Goal: Task Accomplishment & Management: Use online tool/utility

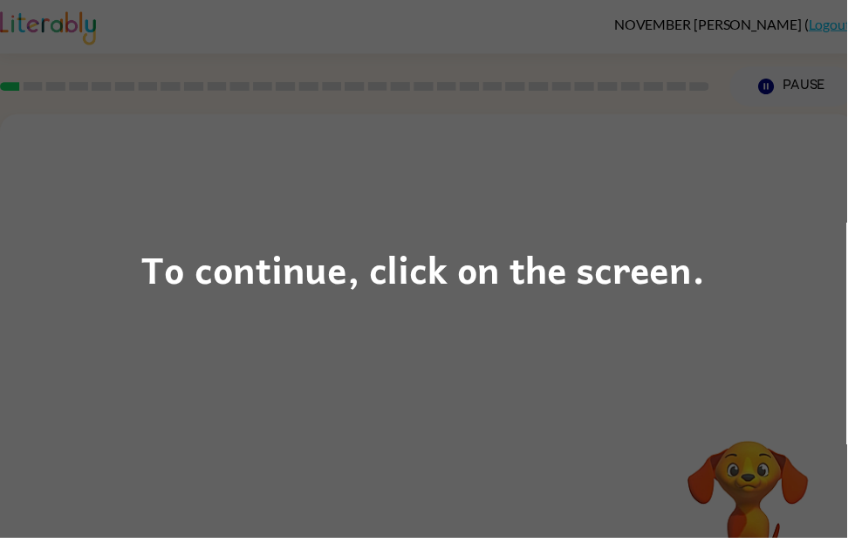
click at [666, 301] on div "To continue, click on the screen." at bounding box center [427, 271] width 569 height 59
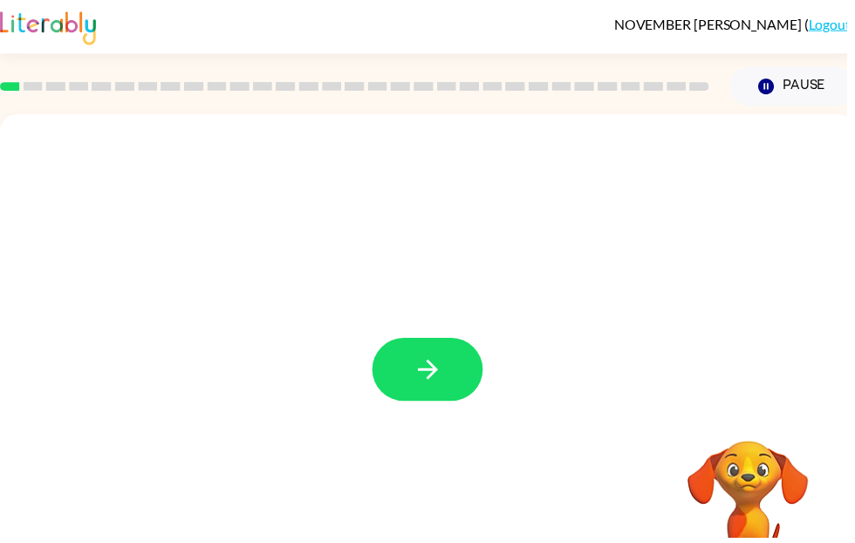
click at [440, 352] on button "button" at bounding box center [432, 373] width 112 height 64
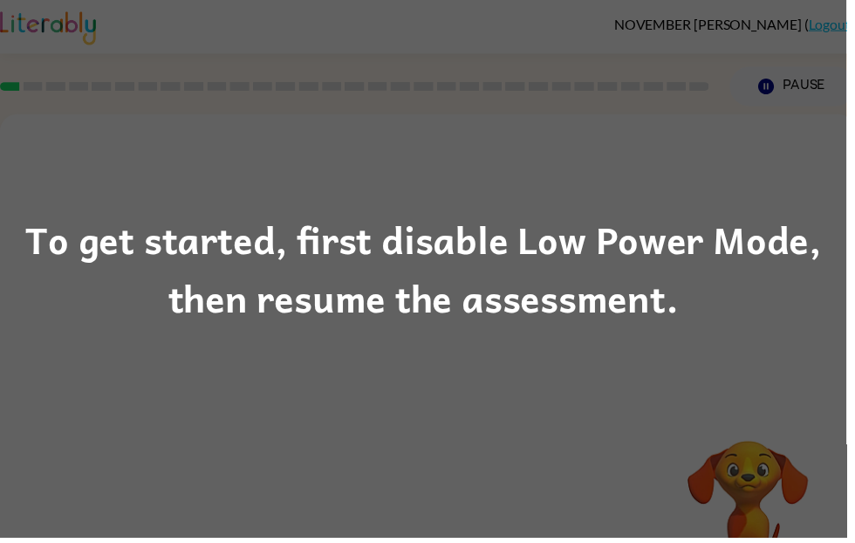
click at [540, 268] on div "To get started, first disable Low Power Mode, then resume the assessment." at bounding box center [427, 271] width 855 height 119
click at [543, 302] on div "To get started, first disable Low Power Mode, then resume the assessment." at bounding box center [427, 271] width 855 height 119
click at [520, 318] on div "To get started, first disable Low Power Mode, then resume the assessment." at bounding box center [427, 271] width 855 height 119
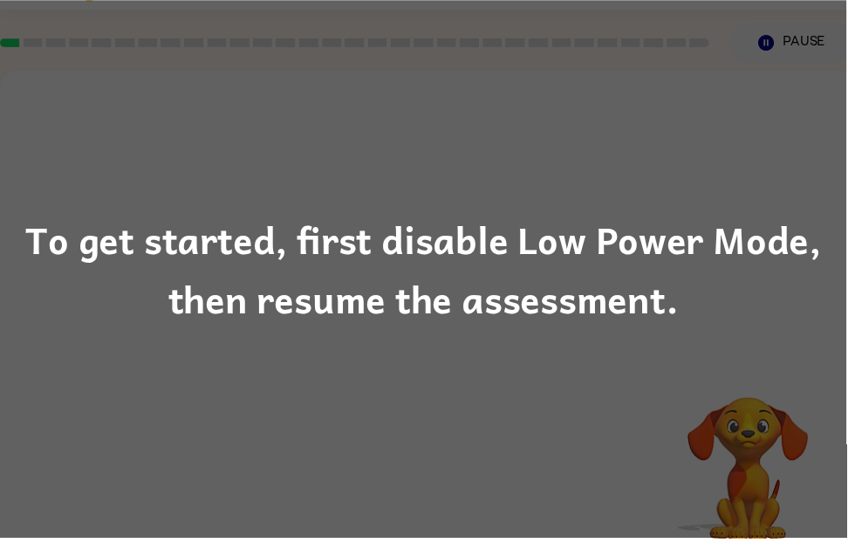
click at [649, 278] on div "To get started, first disable Low Power Mode, then resume the assessment." at bounding box center [427, 271] width 855 height 119
click at [690, 275] on div "To get started, first disable Low Power Mode, then resume the assessment." at bounding box center [427, 271] width 855 height 119
click at [237, 247] on div "To get started, first disable Low Power Mode, then resume the assessment." at bounding box center [427, 271] width 855 height 119
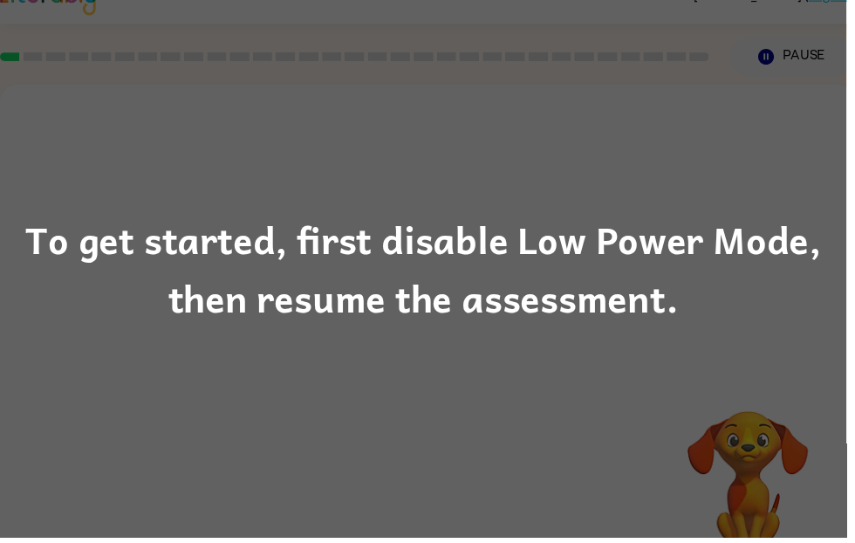
scroll to position [0, 0]
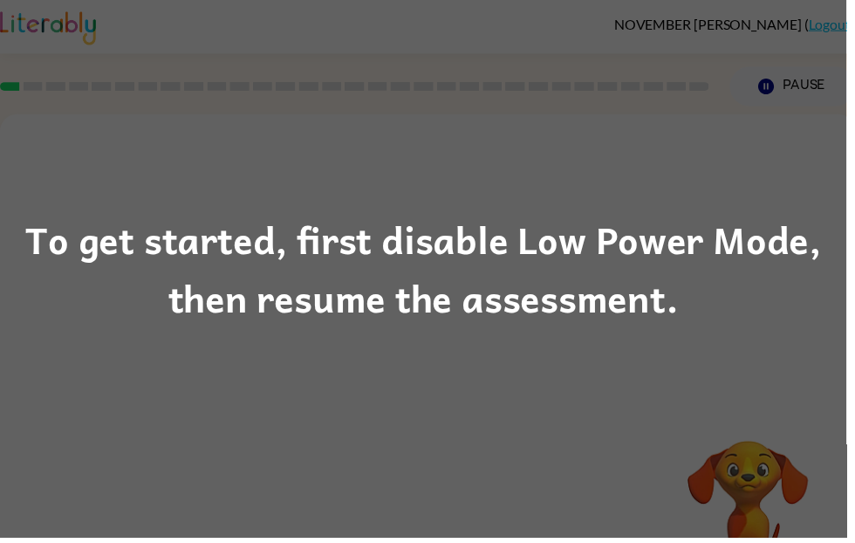
click at [390, 275] on div "To get started, first disable Low Power Mode, then resume the assessment." at bounding box center [427, 271] width 855 height 119
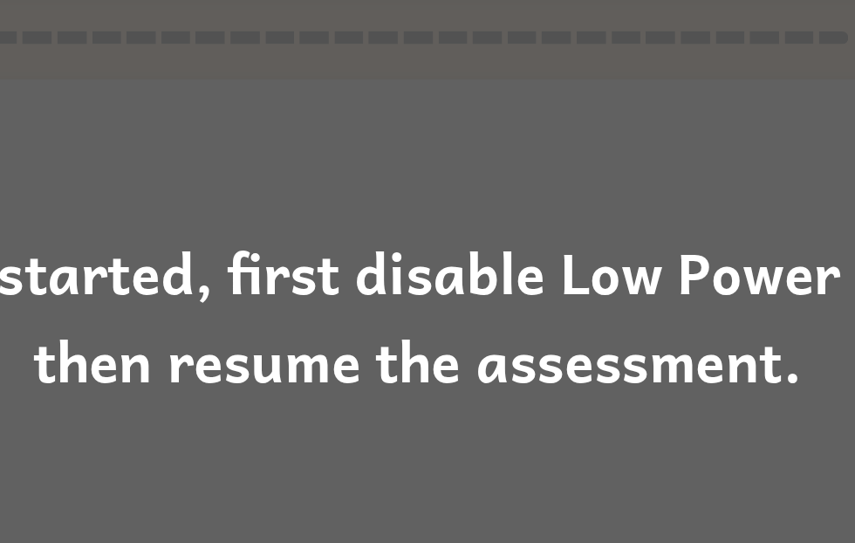
click at [303, 227] on div "To get started, first disable Low Power Mode, then resume the assessment." at bounding box center [427, 271] width 855 height 119
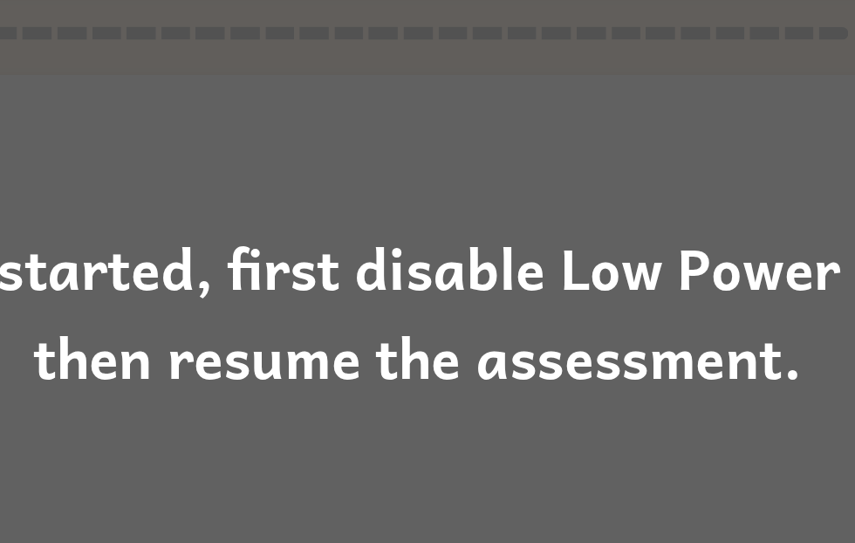
click at [281, 212] on div "To get started, first disable Low Power Mode, then resume the assessment." at bounding box center [427, 271] width 855 height 119
click at [236, 212] on div "To get started, first disable Low Power Mode, then resume the assessment." at bounding box center [427, 271] width 855 height 119
click at [273, 212] on div "To get started, first disable Low Power Mode, then resume the assessment." at bounding box center [427, 271] width 855 height 119
click at [269, 212] on div "To get started, first disable Low Power Mode, then resume the assessment." at bounding box center [427, 271] width 855 height 119
click at [235, 212] on div "To get started, first disable Low Power Mode, then resume the assessment." at bounding box center [427, 271] width 855 height 119
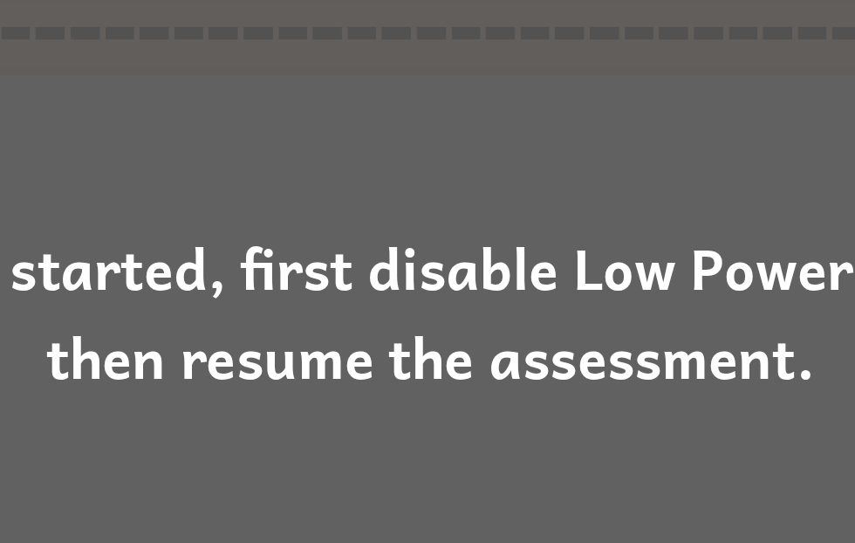
click at [333, 230] on div "To get started, first disable Low Power Mode, then resume the assessment." at bounding box center [427, 271] width 855 height 119
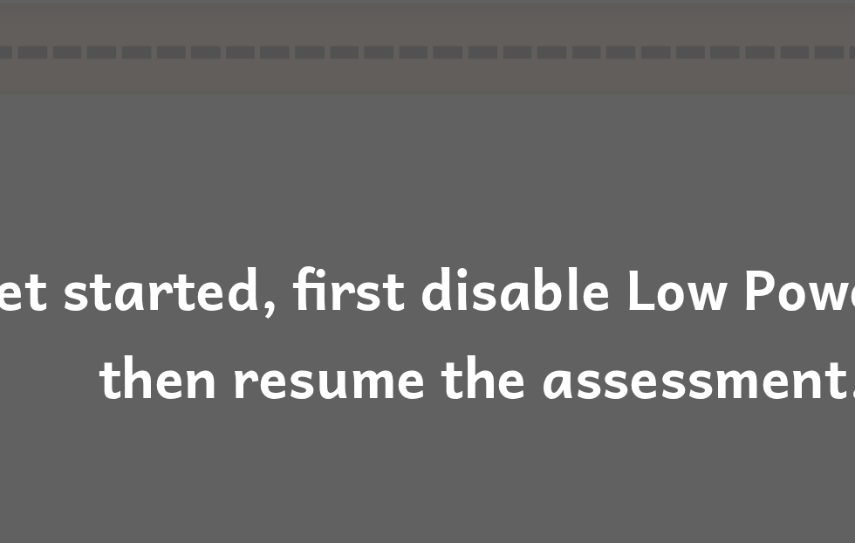
click at [360, 236] on div "To get started, first disable Low Power Mode, then resume the assessment." at bounding box center [427, 271] width 855 height 119
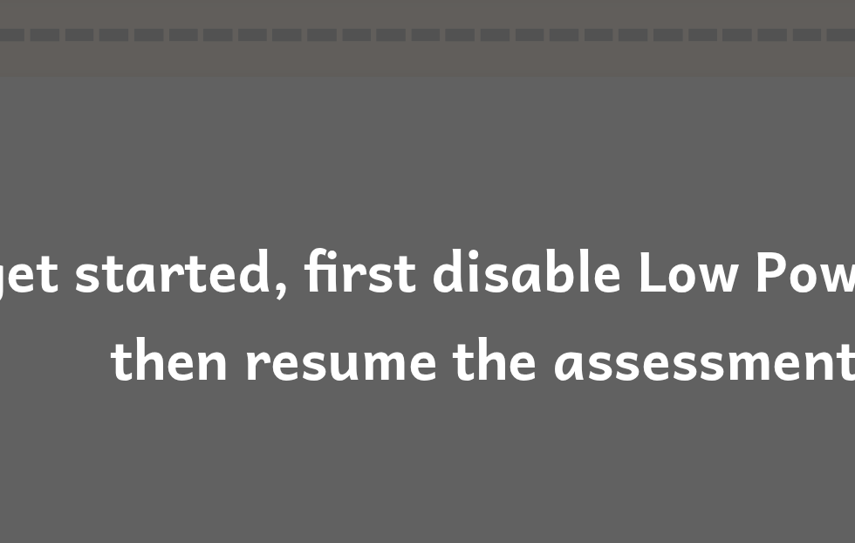
click at [525, 212] on div "To get started, first disable Low Power Mode, then resume the assessment." at bounding box center [427, 271] width 855 height 119
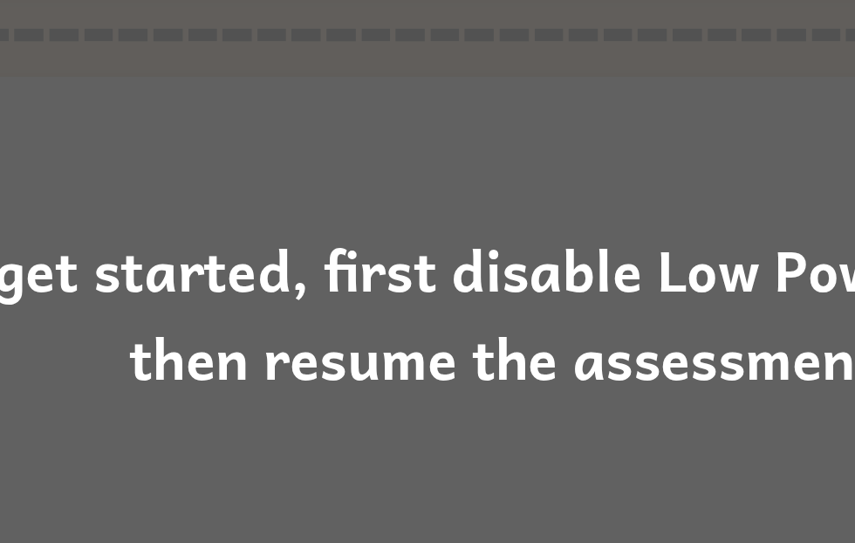
click at [536, 212] on div "To get started, first disable Low Power Mode, then resume the assessment." at bounding box center [427, 271] width 855 height 119
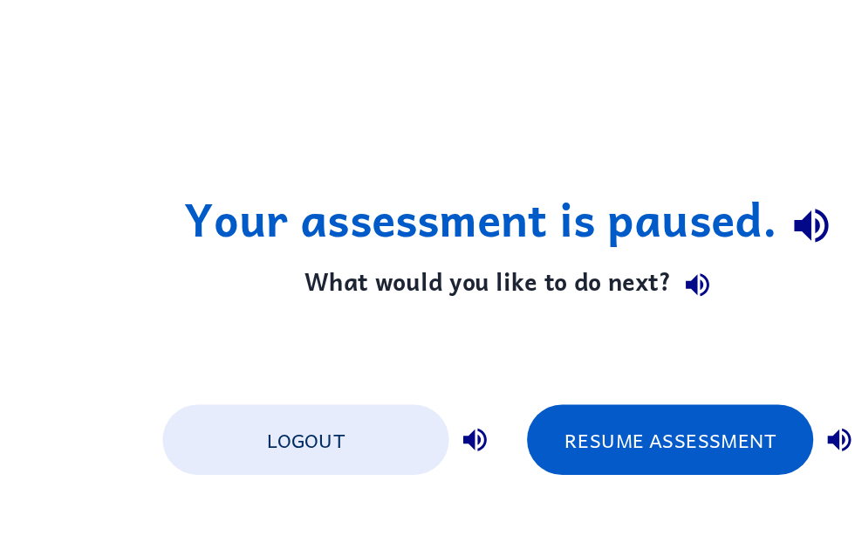
scroll to position [0, 0]
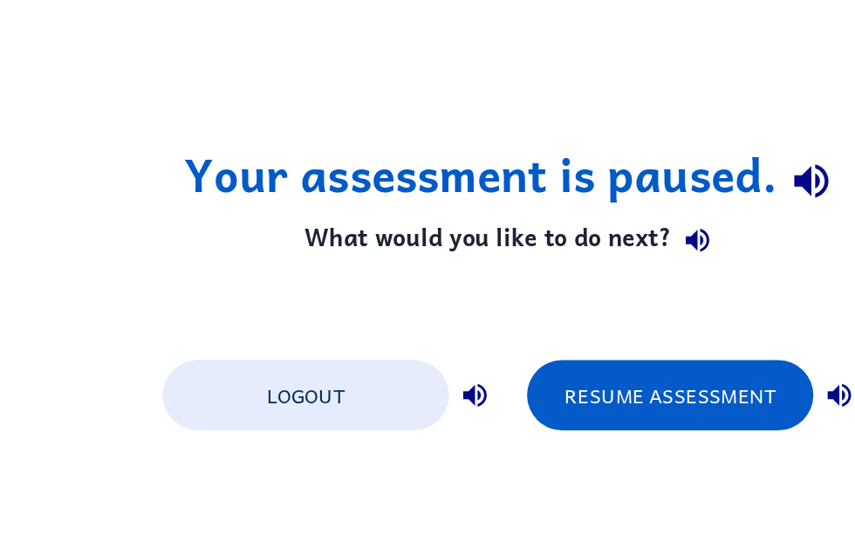
click at [482, 306] on button "Resume Assessment" at bounding box center [532, 329] width 192 height 47
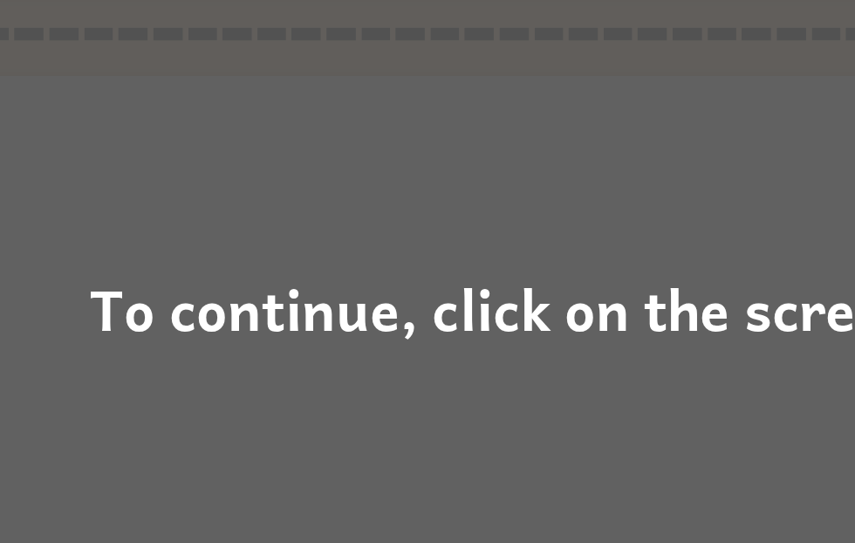
click at [358, 247] on div "To continue, click on the screen." at bounding box center [427, 271] width 855 height 543
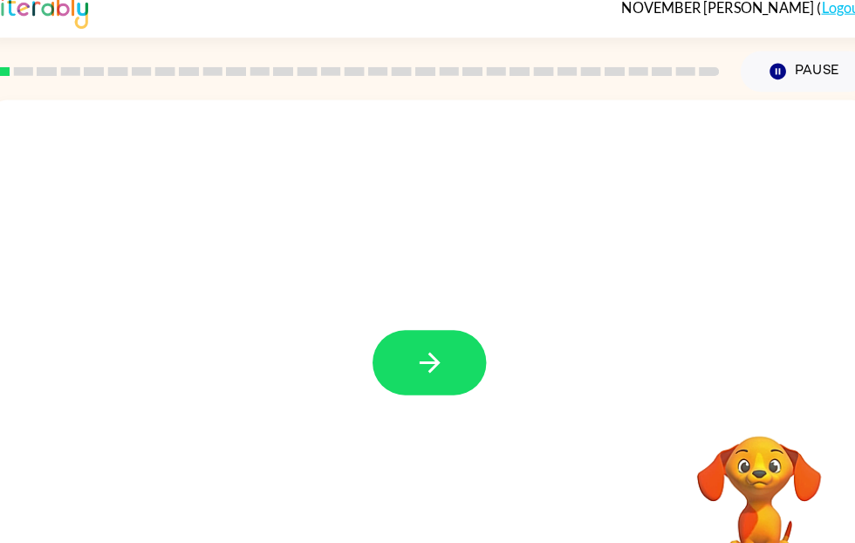
scroll to position [0, 10]
click at [422, 367] on icon "button" at bounding box center [422, 356] width 31 height 31
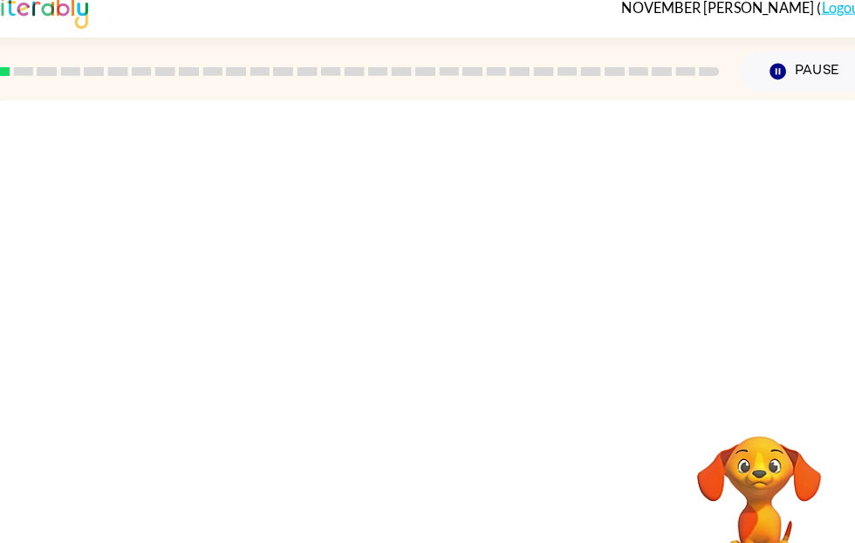
click at [428, 353] on div at bounding box center [422, 348] width 864 height 498
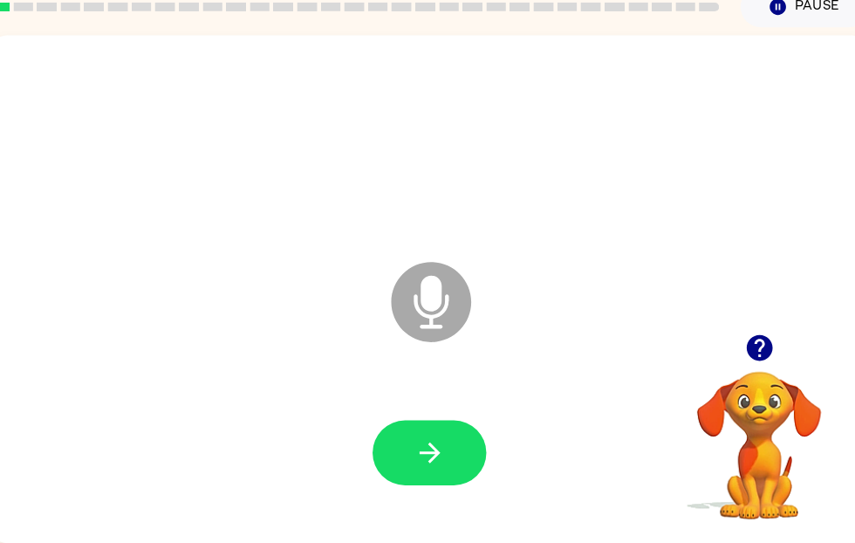
scroll to position [72, 0]
click at [406, 423] on button "button" at bounding box center [422, 454] width 112 height 64
click at [409, 439] on icon "button" at bounding box center [422, 454] width 31 height 31
click at [415, 462] on button "button" at bounding box center [422, 454] width 112 height 64
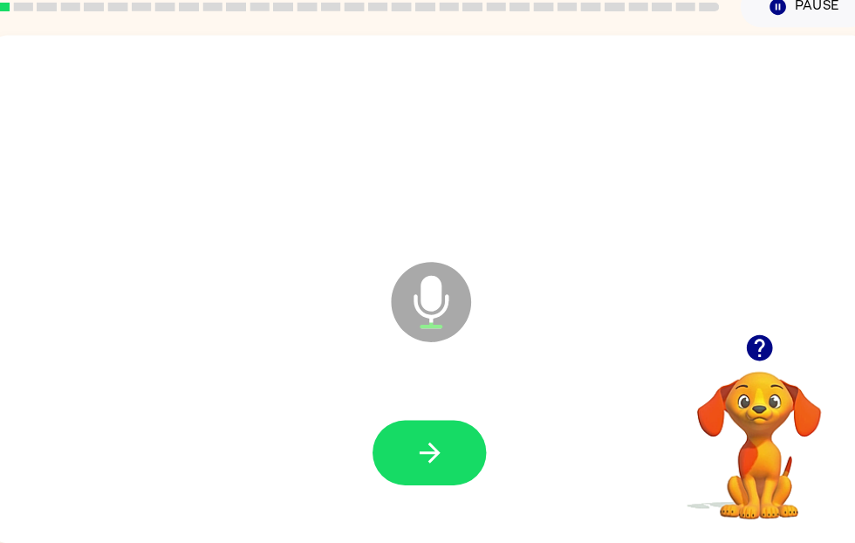
click at [421, 439] on icon "button" at bounding box center [422, 454] width 31 height 31
click at [445, 441] on button "button" at bounding box center [422, 454] width 112 height 64
click at [440, 430] on button "button" at bounding box center [422, 454] width 112 height 64
click at [424, 454] on icon "button" at bounding box center [422, 454] width 31 height 31
click at [459, 459] on button "button" at bounding box center [422, 454] width 112 height 64
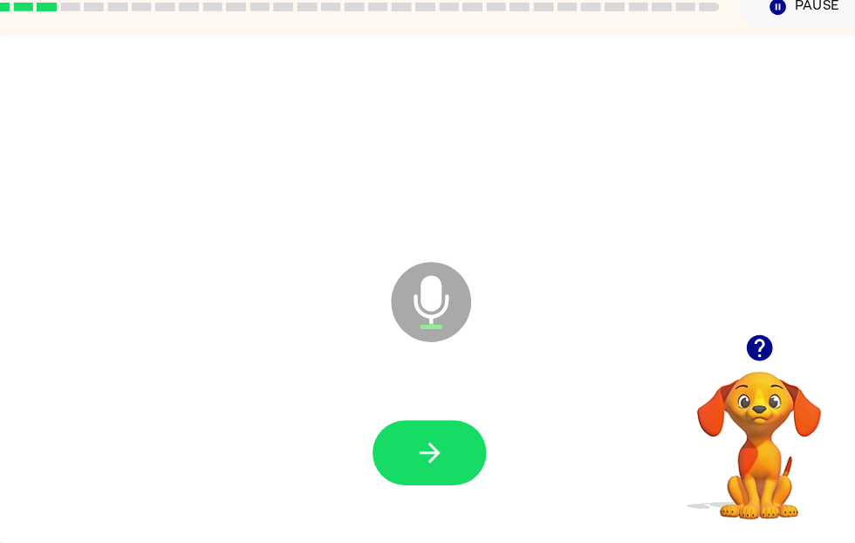
click at [427, 450] on icon "button" at bounding box center [422, 454] width 31 height 31
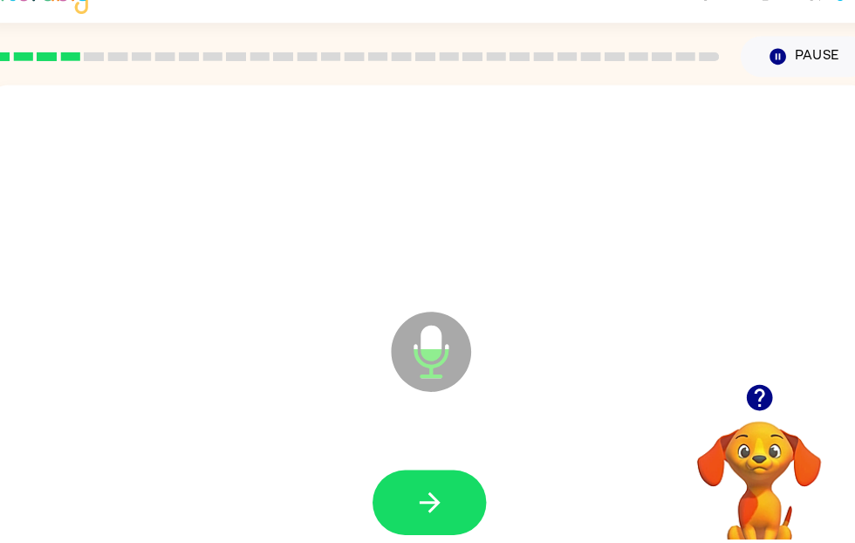
scroll to position [0, 0]
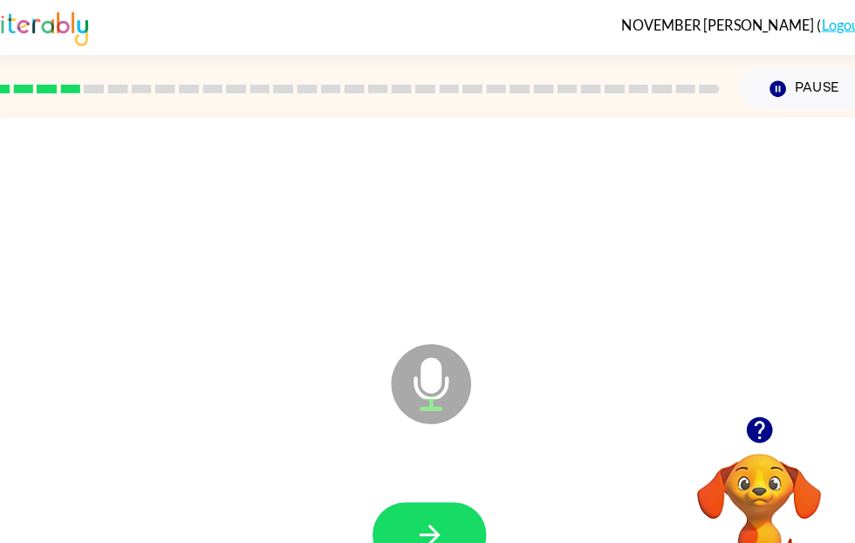
click at [428, 525] on icon "button" at bounding box center [421, 525] width 20 height 20
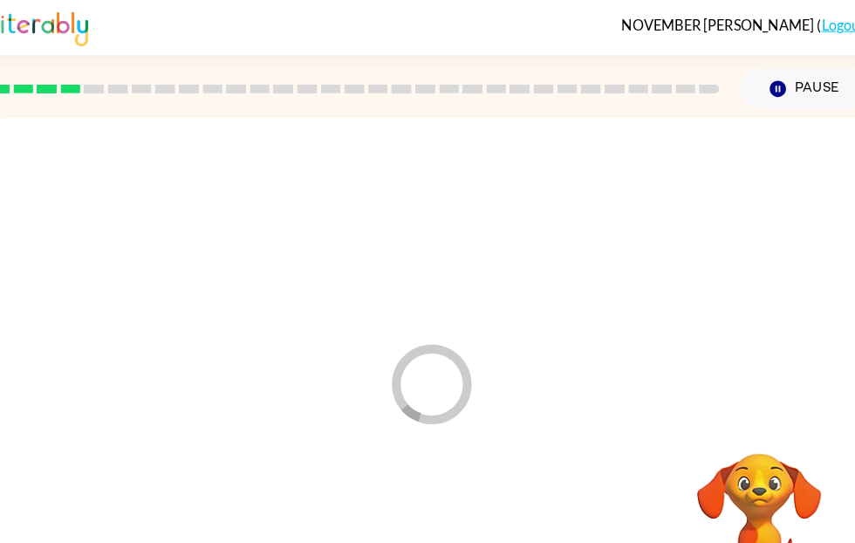
click at [427, 528] on div at bounding box center [421, 525] width 829 height 143
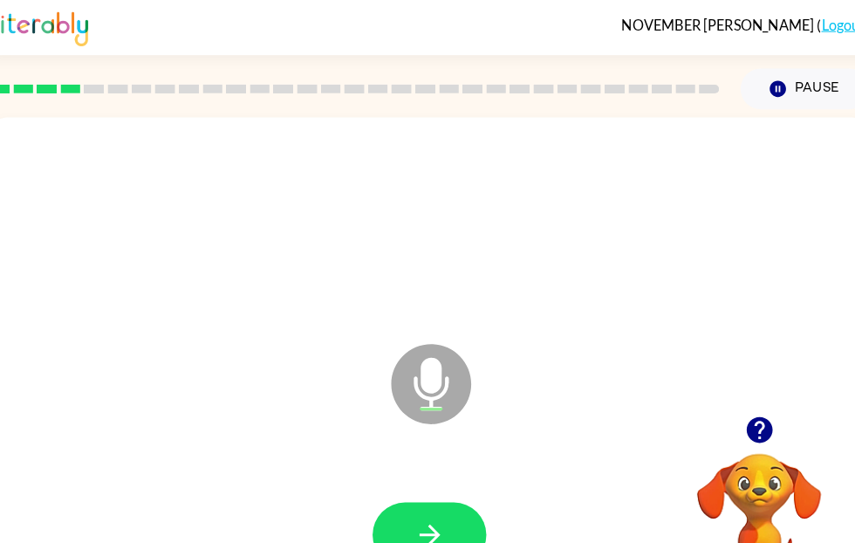
click at [435, 530] on icon "button" at bounding box center [422, 524] width 31 height 31
click at [428, 524] on icon "button" at bounding box center [421, 525] width 20 height 20
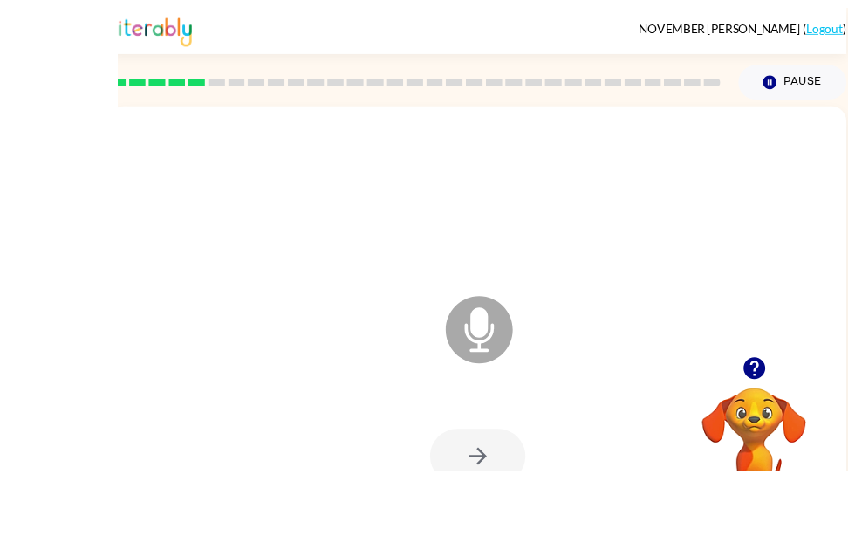
scroll to position [65, 0]
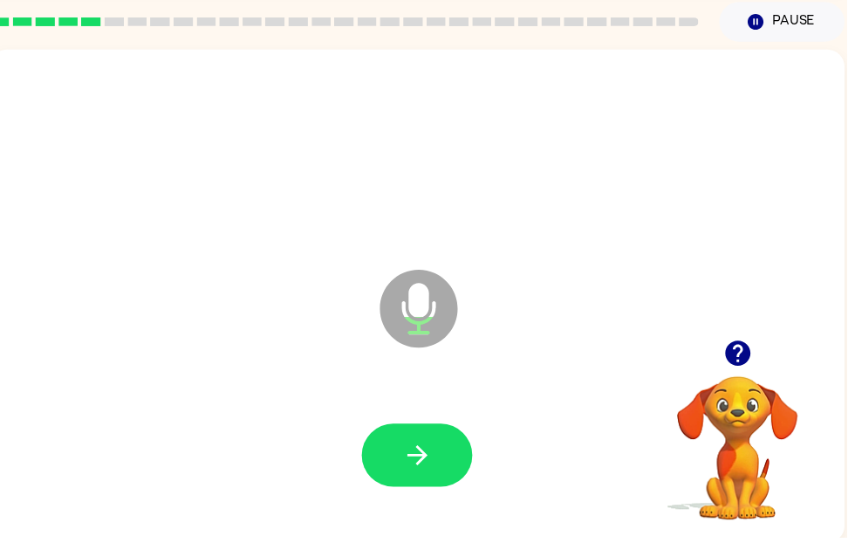
click at [442, 466] on button "button" at bounding box center [422, 459] width 112 height 64
click at [455, 482] on button "button" at bounding box center [422, 459] width 112 height 64
click at [410, 461] on icon "button" at bounding box center [422, 459] width 31 height 31
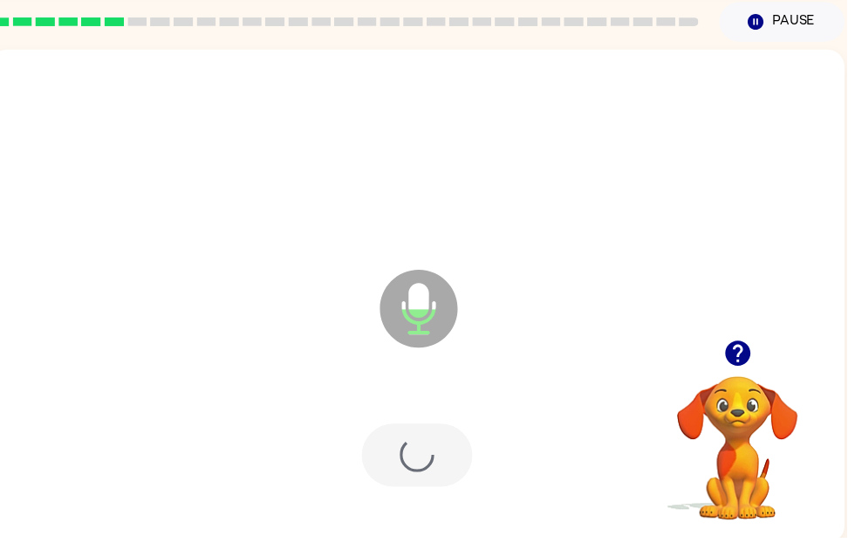
click at [427, 447] on div at bounding box center [422, 459] width 112 height 64
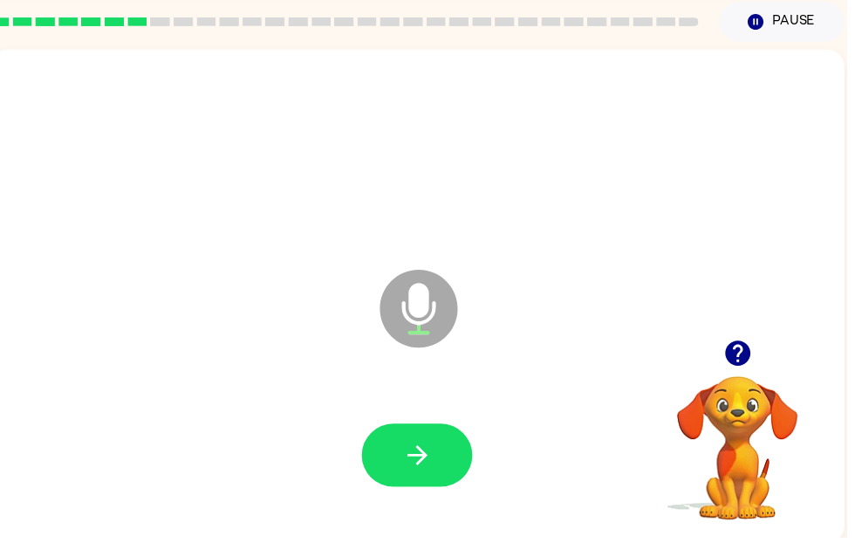
click at [448, 482] on button "button" at bounding box center [422, 459] width 112 height 64
click at [433, 489] on button "button" at bounding box center [422, 459] width 112 height 64
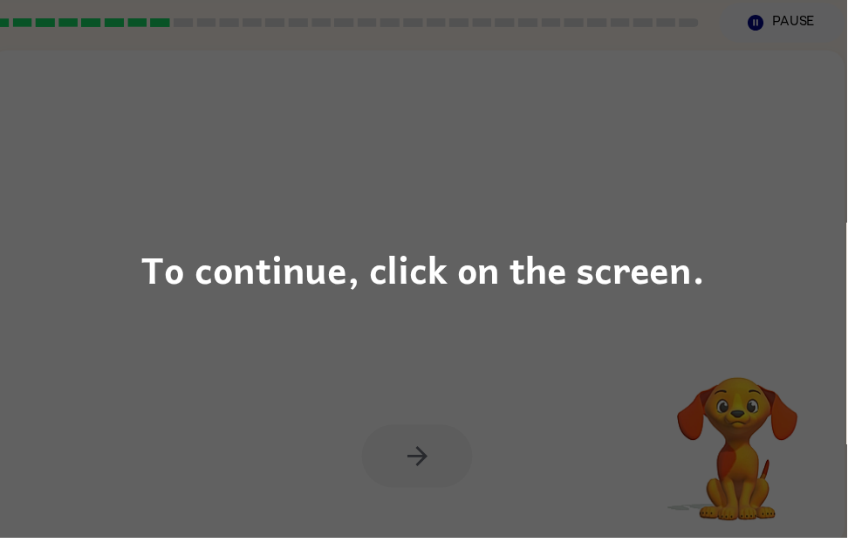
click at [459, 311] on div "To continue, click on the screen." at bounding box center [427, 271] width 855 height 543
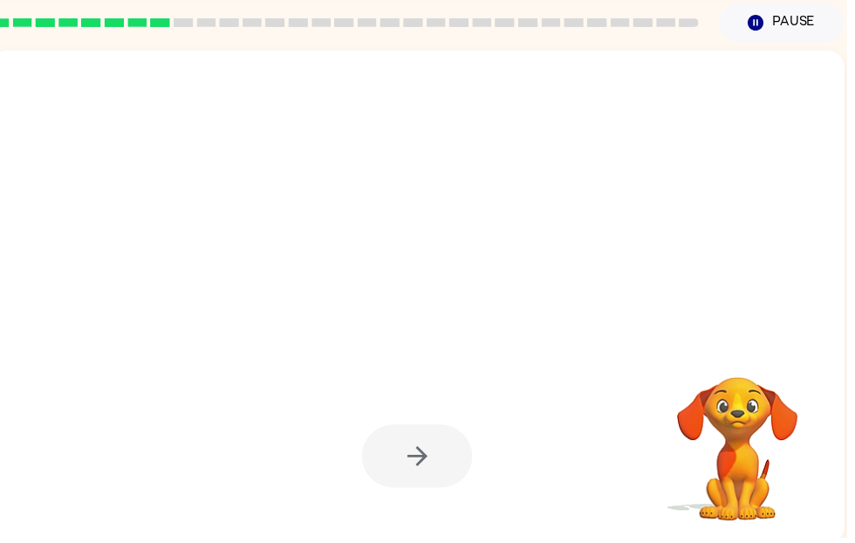
click at [547, 294] on div at bounding box center [379, 268] width 745 height 63
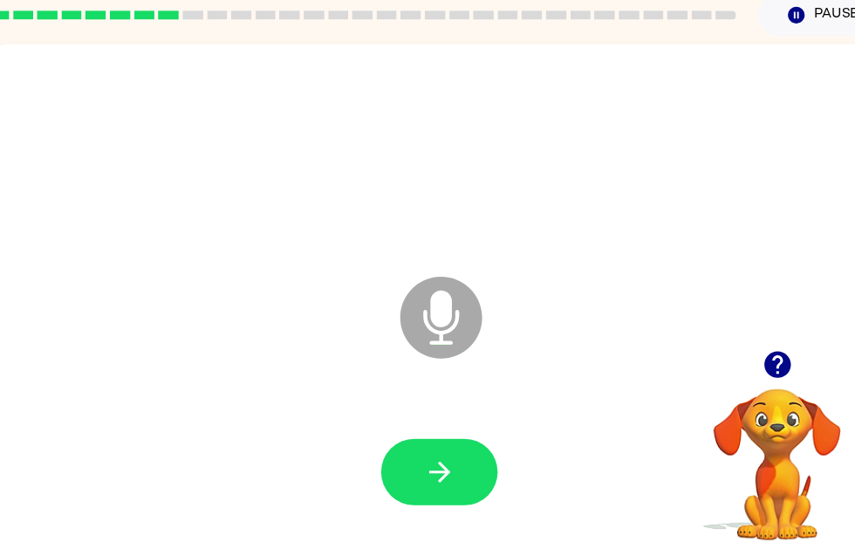
click at [415, 448] on icon "button" at bounding box center [422, 460] width 31 height 31
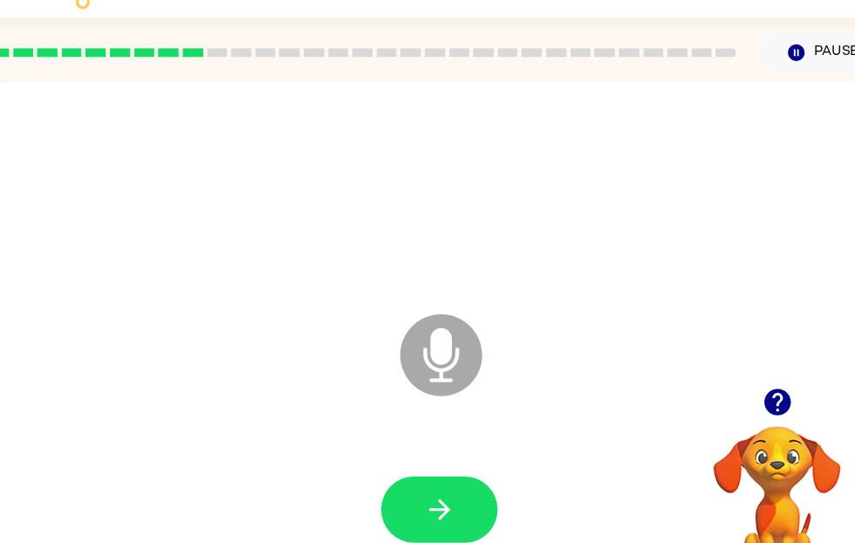
scroll to position [38, 0]
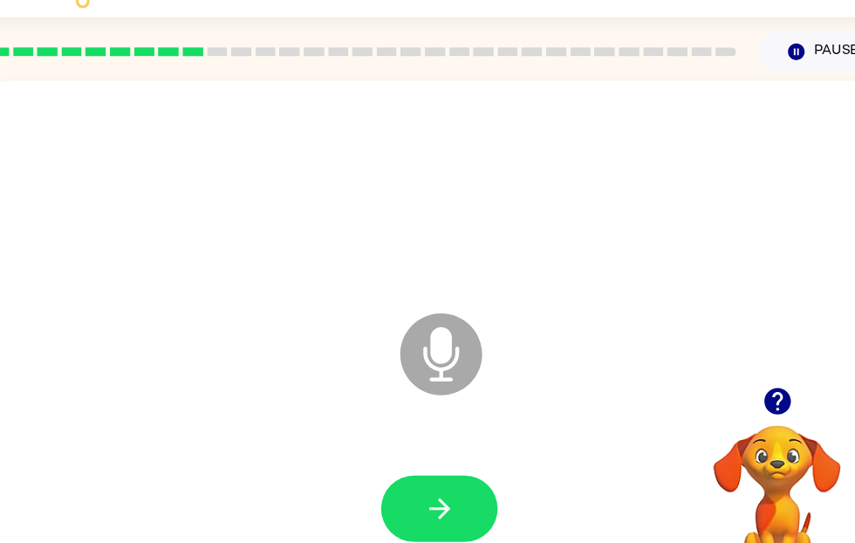
click at [415, 491] on icon "button" at bounding box center [422, 487] width 31 height 31
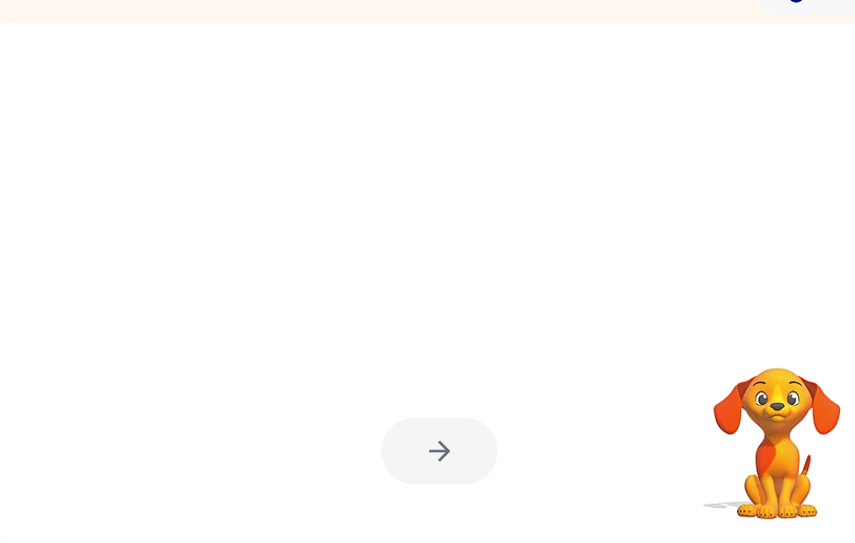
scroll to position [72, 0]
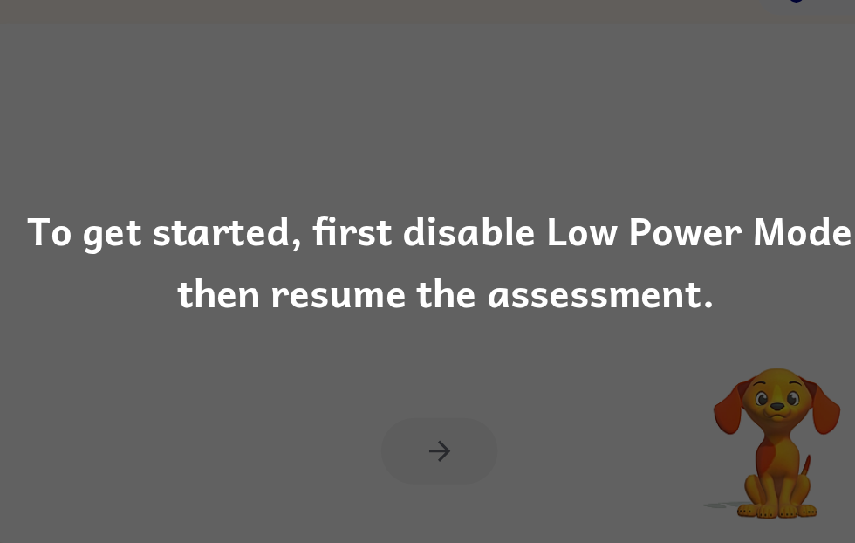
click at [489, 278] on div "To get started, first disable Low Power Mode, then resume the assessment." at bounding box center [427, 271] width 855 height 119
click at [472, 236] on div "To get started, first disable Low Power Mode, then resume the assessment." at bounding box center [427, 271] width 855 height 119
click at [456, 235] on div "To get started, first disable Low Power Mode, then resume the assessment." at bounding box center [427, 271] width 855 height 119
click at [456, 234] on div "To get started, first disable Low Power Mode, then resume the assessment." at bounding box center [427, 271] width 855 height 119
click at [451, 259] on div "To get started, first disable Low Power Mode, then resume the assessment." at bounding box center [427, 271] width 855 height 119
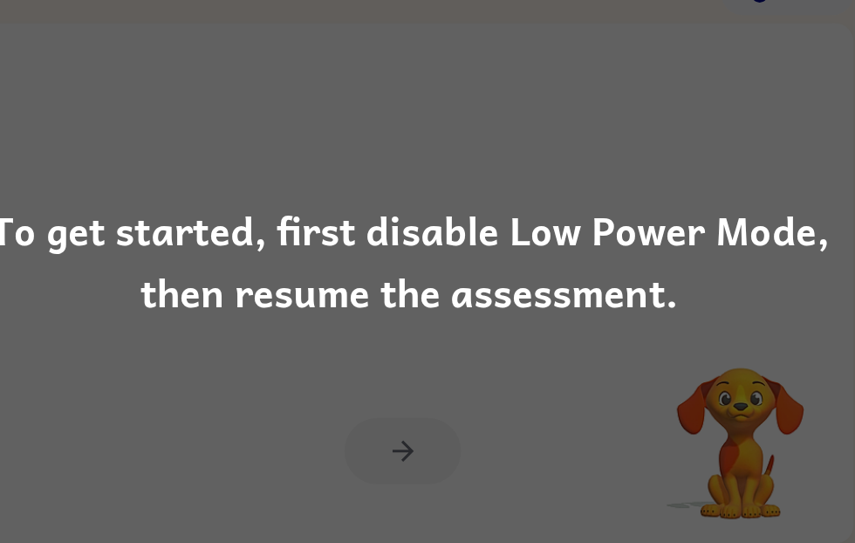
click at [313, 256] on div "To get started, first disable Low Power Mode, then resume the assessment." at bounding box center [427, 271] width 855 height 119
click at [312, 256] on div "To get started, first disable Low Power Mode, then resume the assessment." at bounding box center [427, 271] width 855 height 119
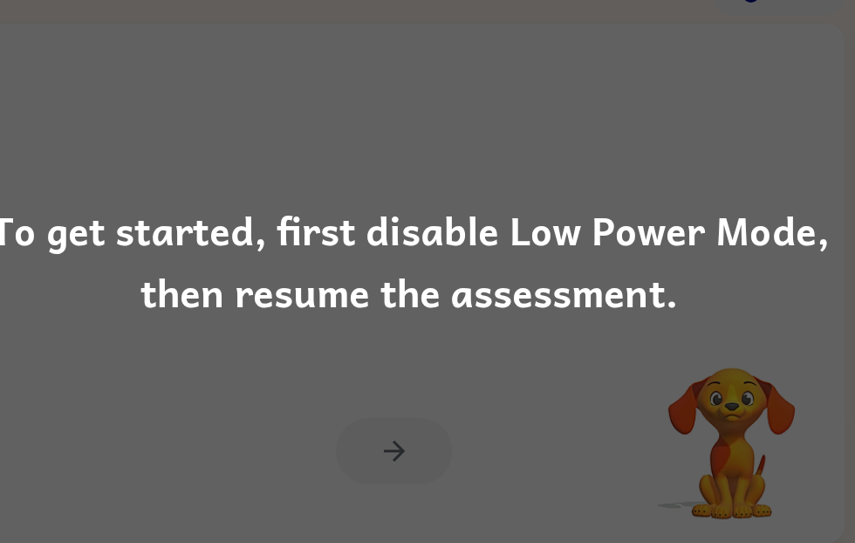
click at [120, 249] on div "To get started, first disable Low Power Mode, then resume the assessment." at bounding box center [427, 271] width 855 height 119
click at [154, 285] on div "To get started, first disable Low Power Mode, then resume the assessment." at bounding box center [427, 271] width 855 height 119
click at [11, 219] on div "To get started, first disable Low Power Mode, then resume the assessment." at bounding box center [427, 271] width 855 height 119
click at [76, 263] on div "To get started, first disable Low Power Mode, then resume the assessment." at bounding box center [427, 271] width 855 height 119
click at [186, 268] on div "To get started, first disable Low Power Mode, then resume the assessment." at bounding box center [427, 271] width 855 height 119
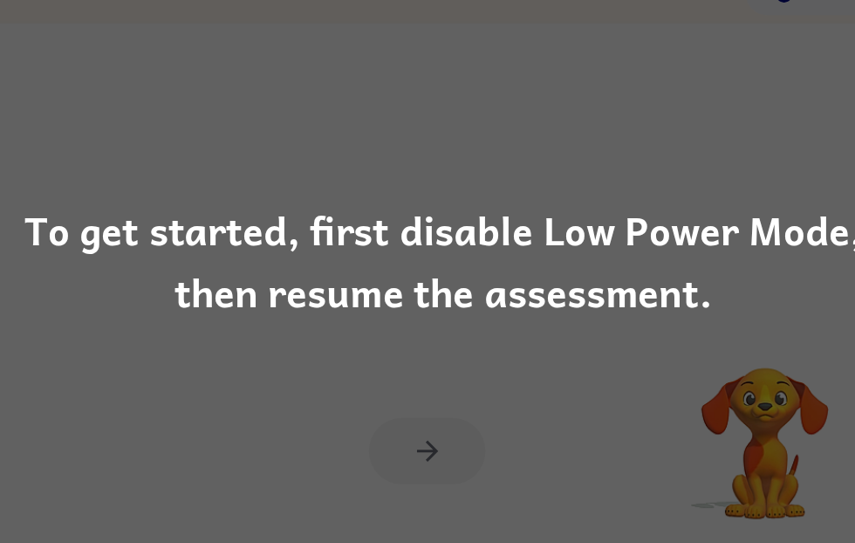
scroll to position [72, 0]
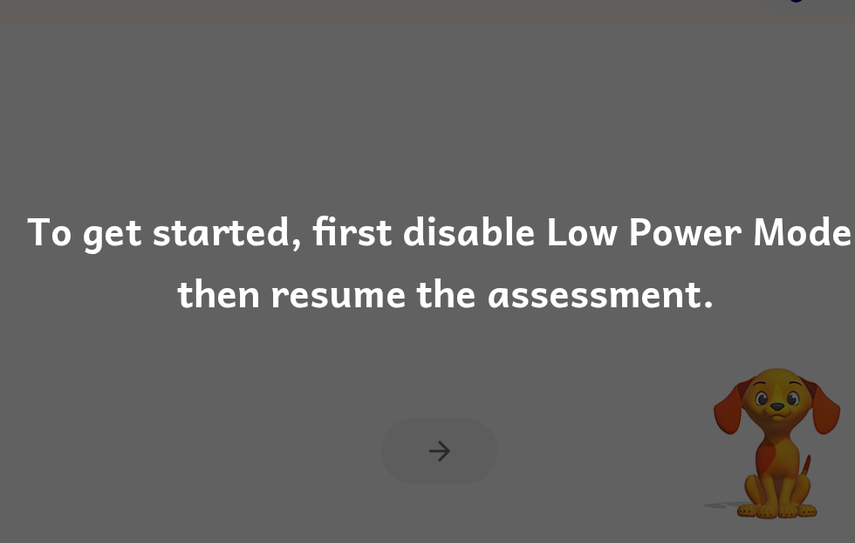
click at [407, 236] on div "To get started, first disable Low Power Mode, then resume the assessment." at bounding box center [427, 271] width 855 height 119
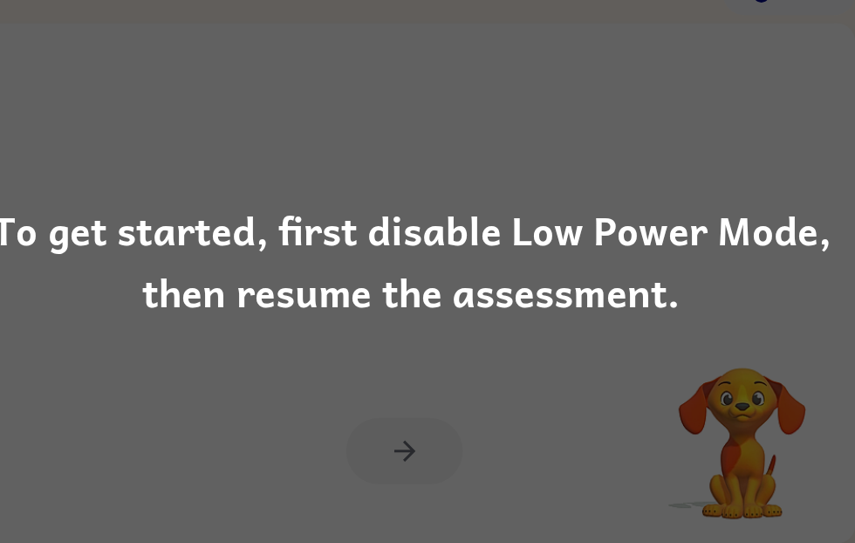
scroll to position [72, 9]
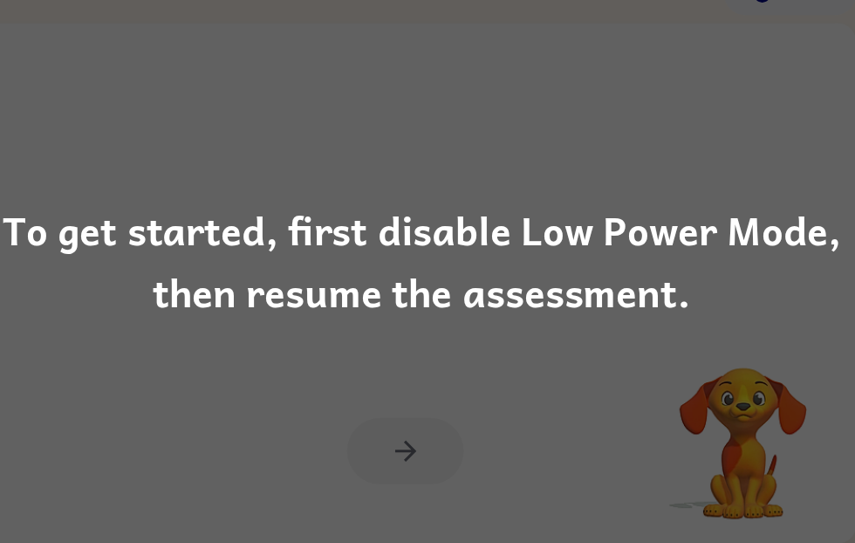
click at [406, 229] on div "To get started, first disable Low Power Mode, then resume the assessment." at bounding box center [427, 271] width 855 height 119
click at [351, 274] on div "To get started, first disable Low Power Mode, then resume the assessment." at bounding box center [427, 271] width 855 height 119
click at [361, 280] on div "To get started, first disable Low Power Mode, then resume the assessment." at bounding box center [427, 271] width 855 height 119
click at [338, 282] on div "To get started, first disable Low Power Mode, then resume the assessment." at bounding box center [427, 271] width 855 height 119
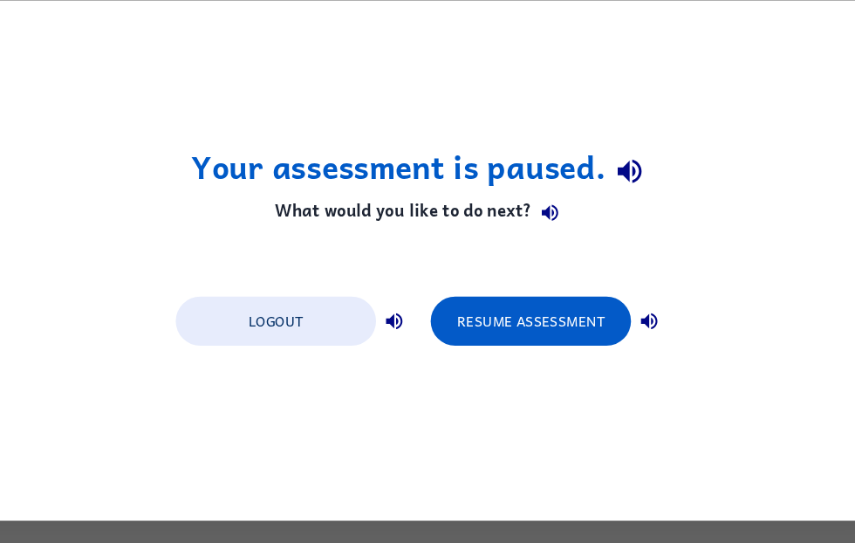
scroll to position [0, 0]
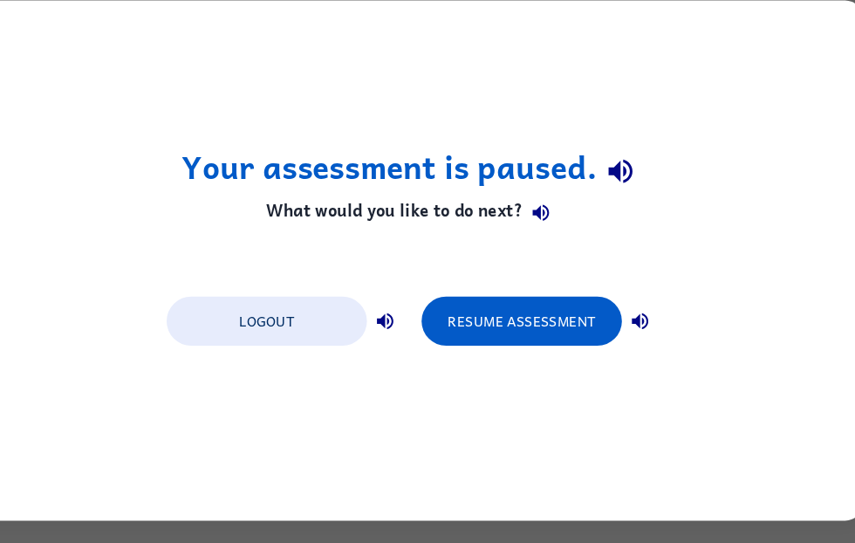
click at [487, 320] on button "Resume Assessment" at bounding box center [532, 329] width 192 height 47
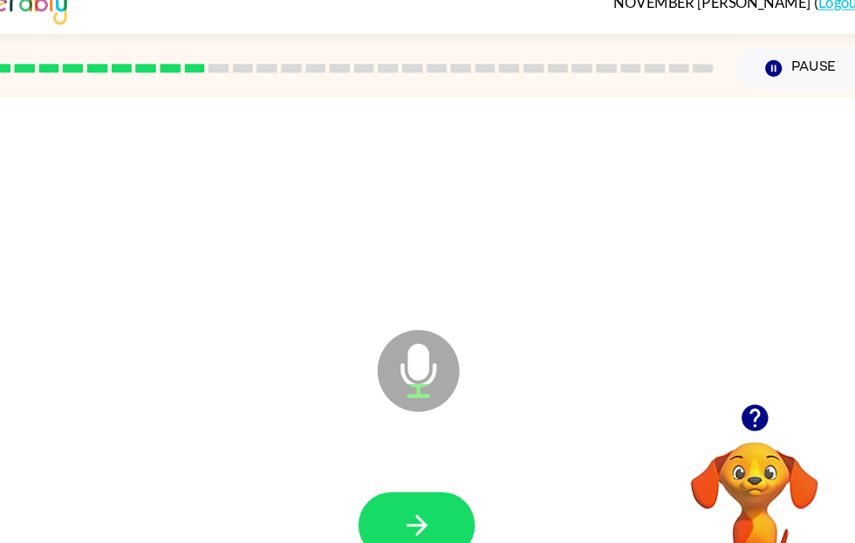
click at [417, 509] on icon "button" at bounding box center [432, 524] width 31 height 31
click at [421, 515] on icon "button" at bounding box center [431, 525] width 20 height 20
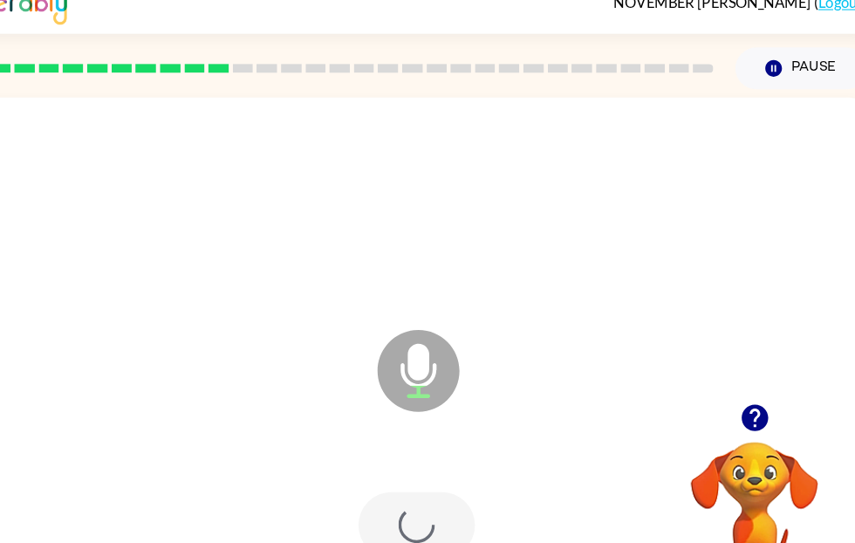
click at [400, 493] on div at bounding box center [432, 525] width 112 height 64
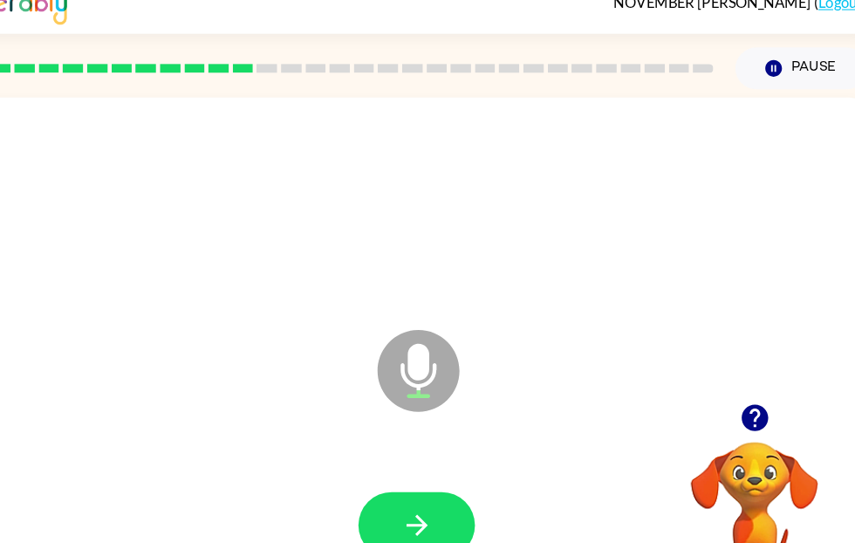
click at [417, 510] on icon "button" at bounding box center [432, 524] width 31 height 31
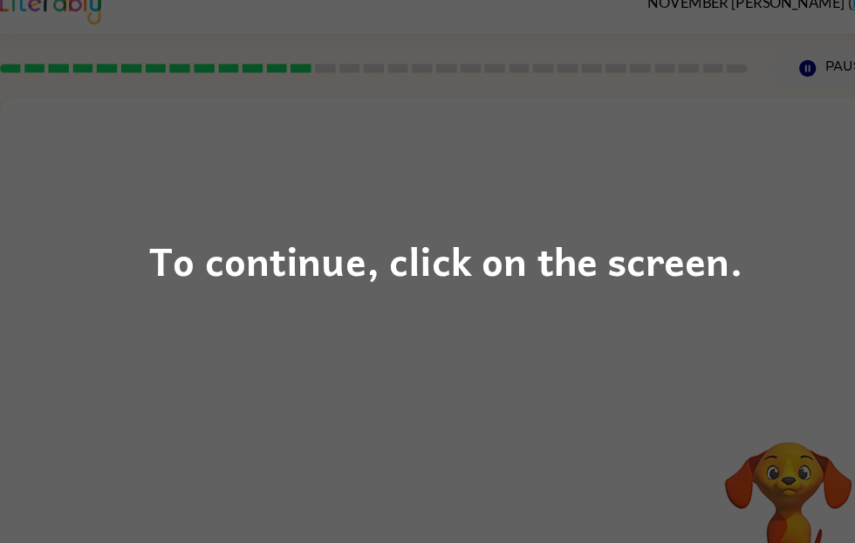
click at [532, 271] on div "To continue, click on the screen." at bounding box center [427, 271] width 569 height 59
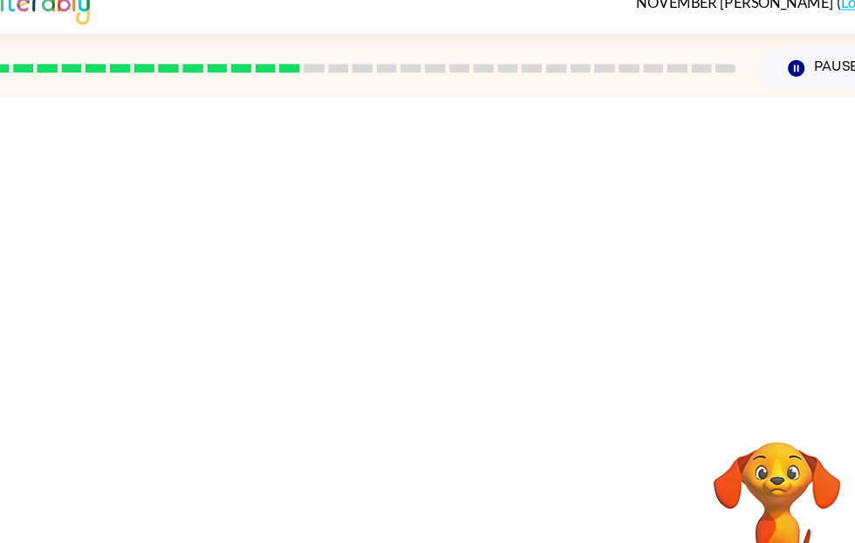
scroll to position [0, 10]
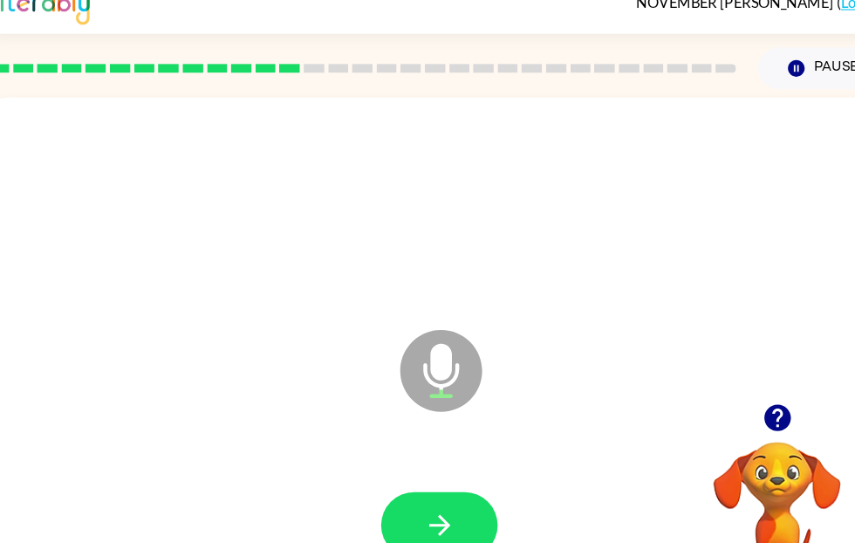
click at [418, 513] on icon "button" at bounding box center [422, 524] width 31 height 31
click at [427, 515] on icon "button" at bounding box center [421, 525] width 20 height 20
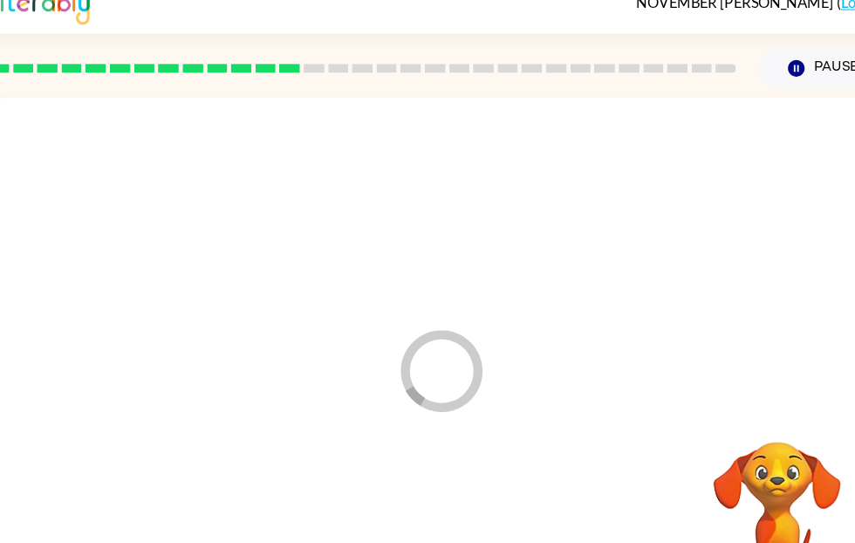
click at [437, 492] on div at bounding box center [421, 525] width 829 height 143
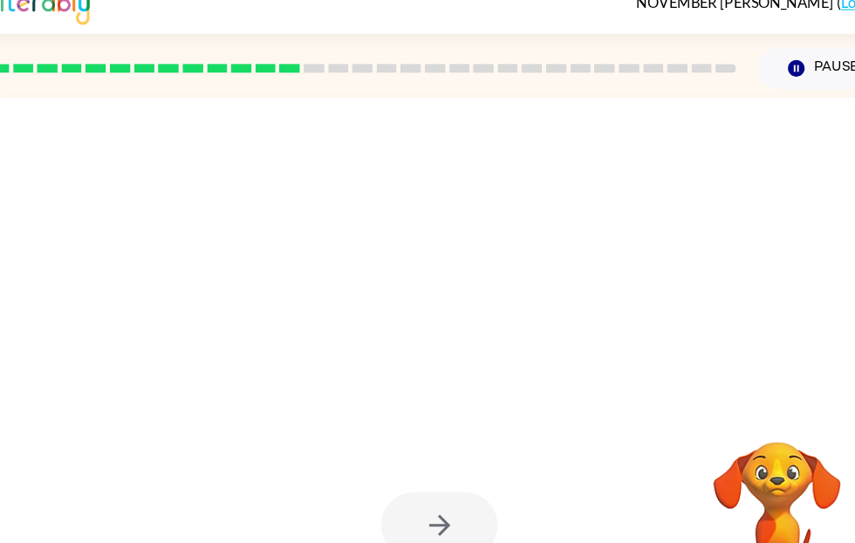
click at [218, 506] on div at bounding box center [421, 525] width 829 height 143
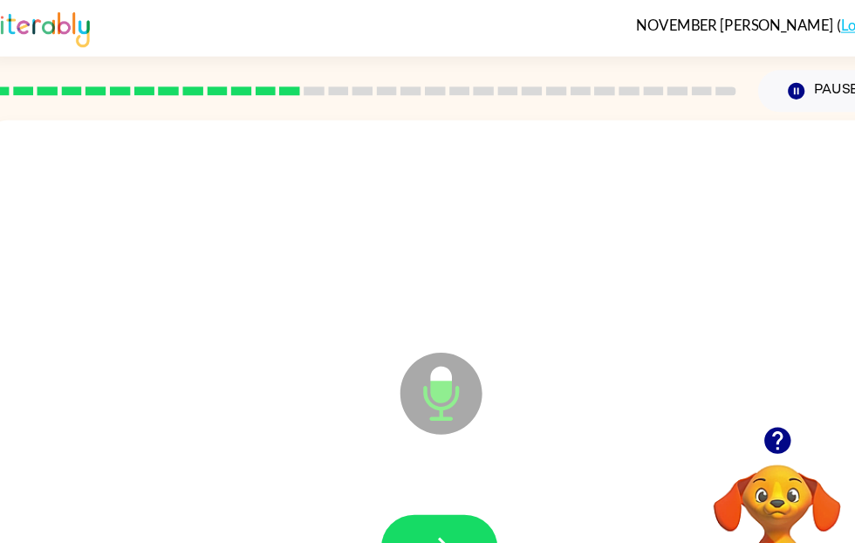
click at [745, 422] on icon "button" at bounding box center [744, 421] width 25 height 25
click at [758, 425] on video "Your browser must support playing .mp4 files to use Literably. Please try using…" at bounding box center [745, 505] width 174 height 174
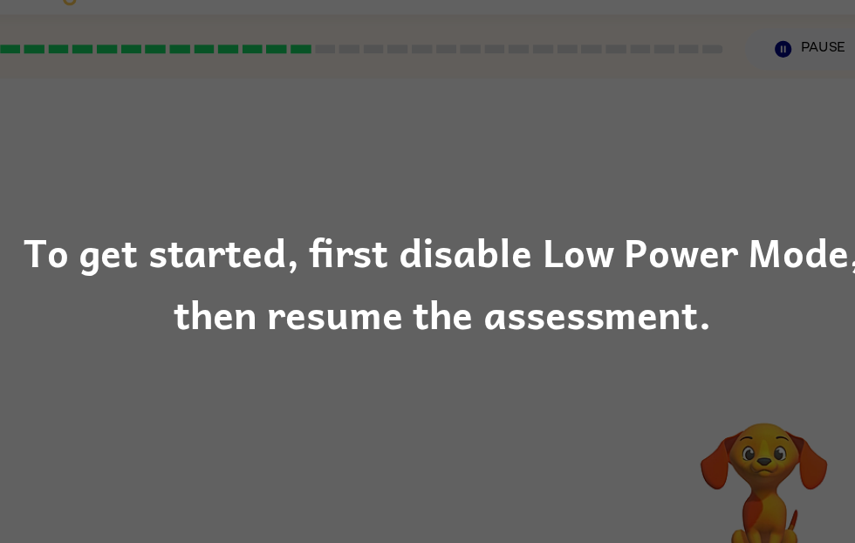
scroll to position [0, 9]
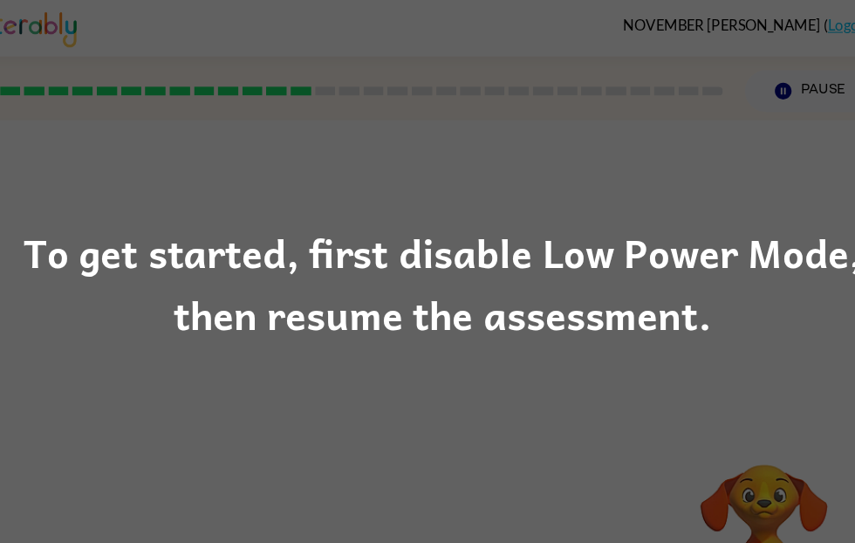
click at [462, 266] on div "To get started, first disable Low Power Mode, then resume the assessment." at bounding box center [427, 271] width 855 height 119
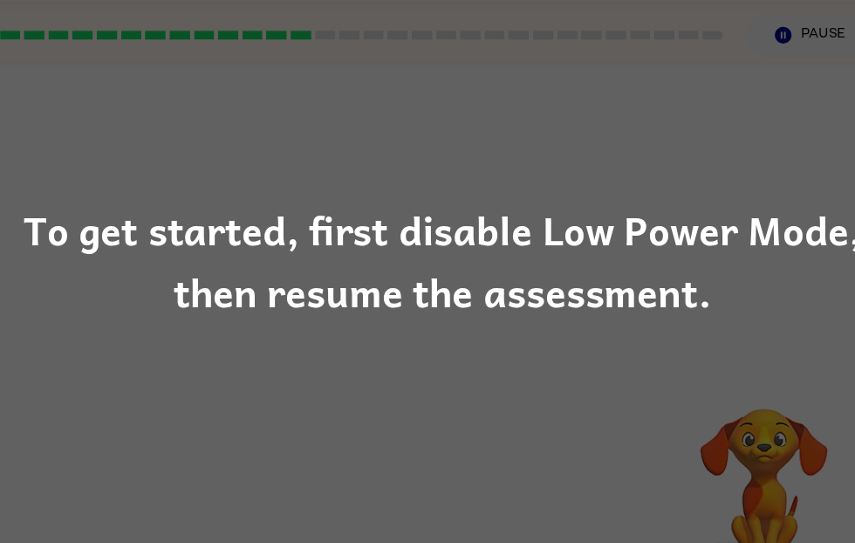
click at [320, 300] on div "To get started, first disable Low Power Mode, then resume the assessment." at bounding box center [427, 271] width 855 height 119
click at [312, 261] on div "To get started, first disable Low Power Mode, then resume the assessment." at bounding box center [427, 271] width 855 height 119
click at [297, 232] on div "To get started, first disable Low Power Mode, then resume the assessment." at bounding box center [427, 271] width 855 height 119
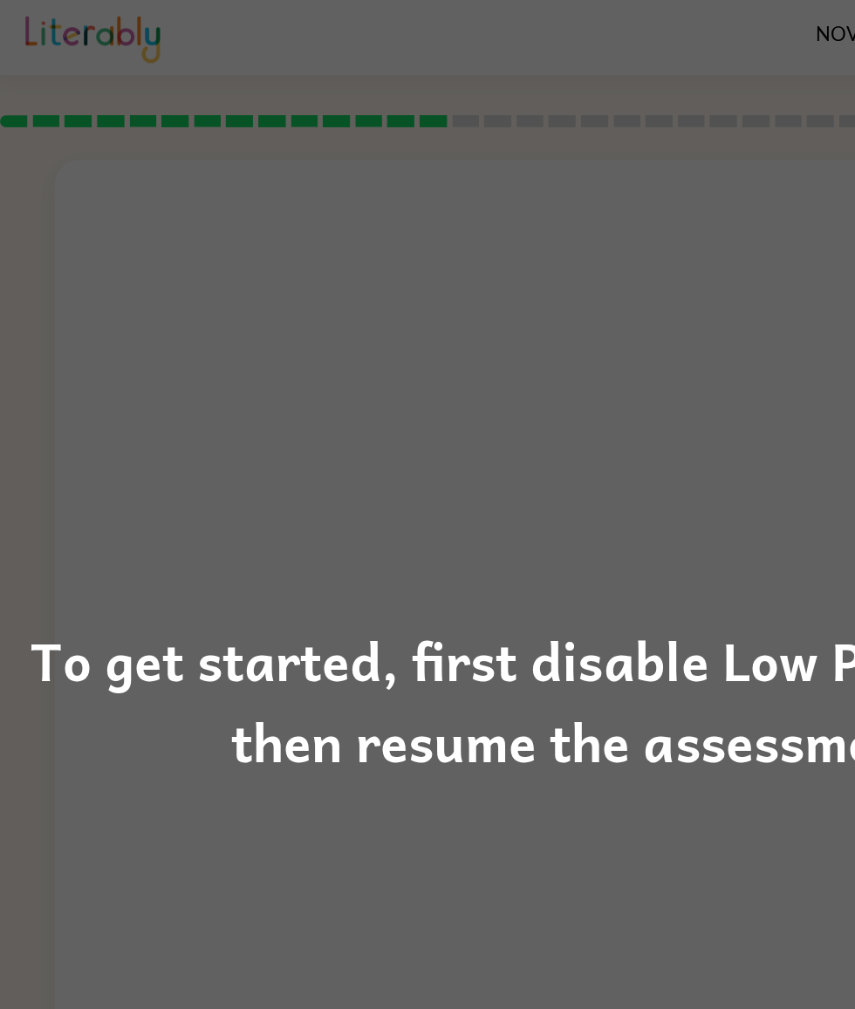
scroll to position [0, 0]
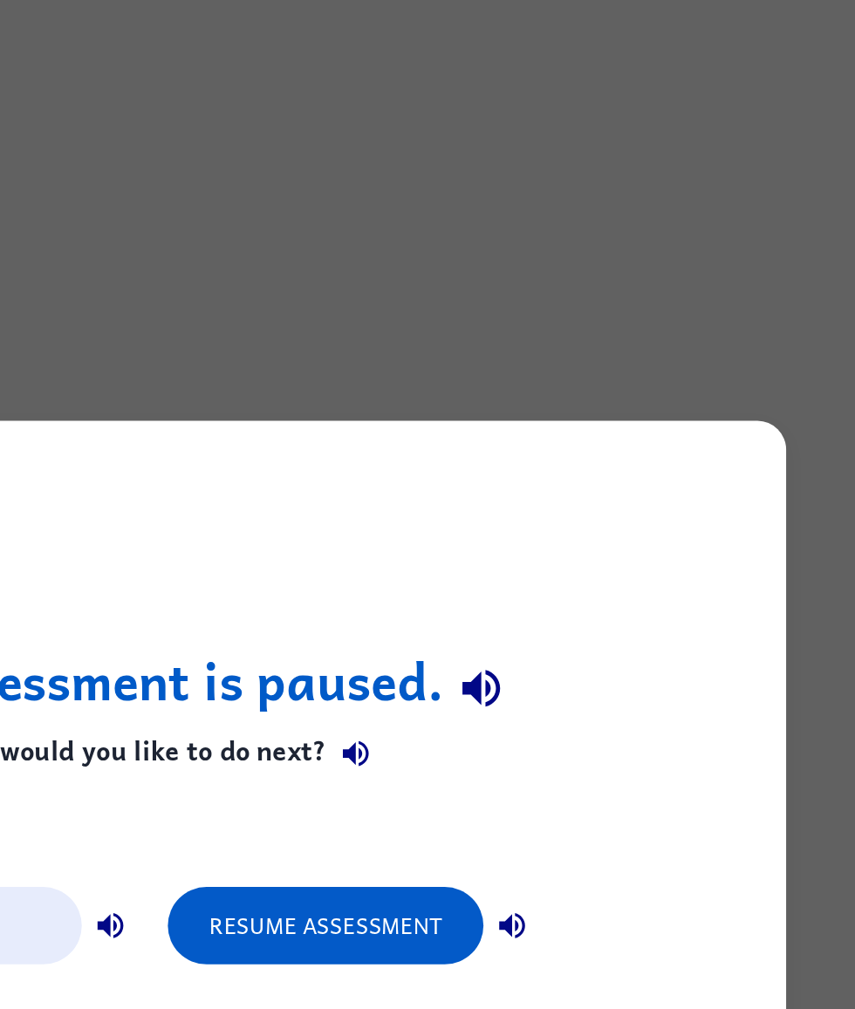
click at [436, 542] on button "Resume Assessment" at bounding box center [532, 562] width 192 height 47
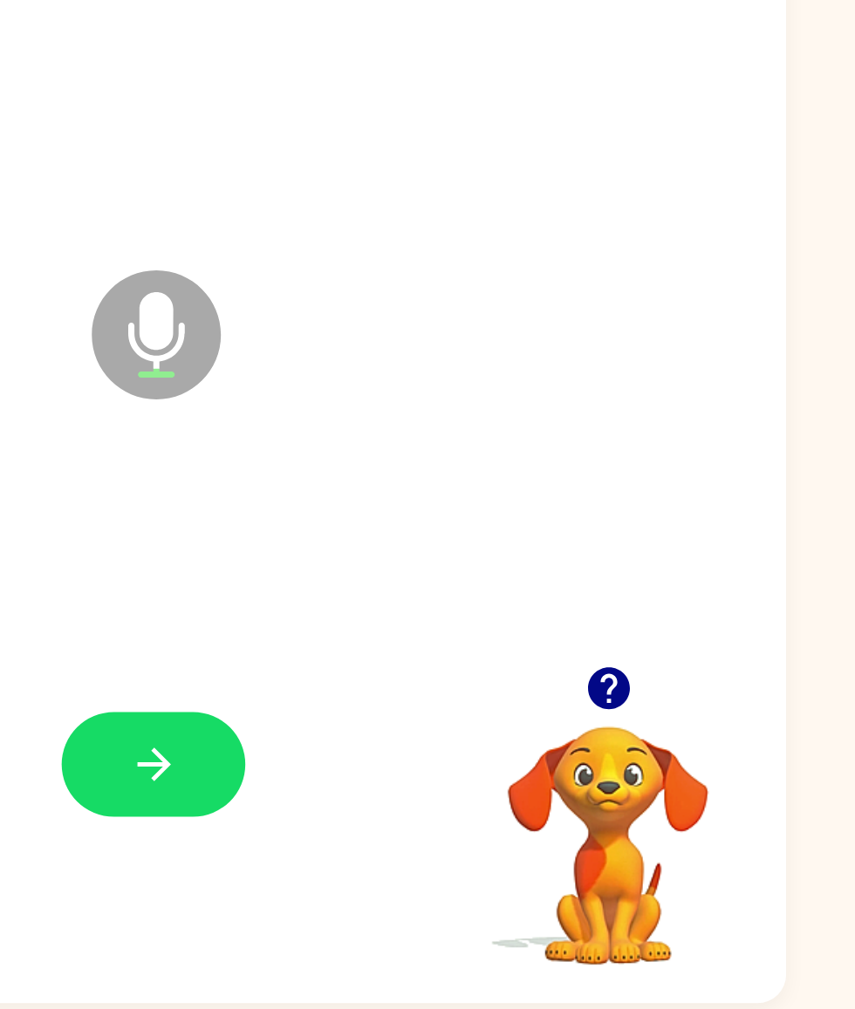
scroll to position [86, 0]
click at [372, 542] on button "button" at bounding box center [428, 808] width 112 height 64
click at [413, 542] on icon "button" at bounding box center [428, 807] width 31 height 31
click at [417, 542] on icon "button" at bounding box center [427, 807] width 20 height 20
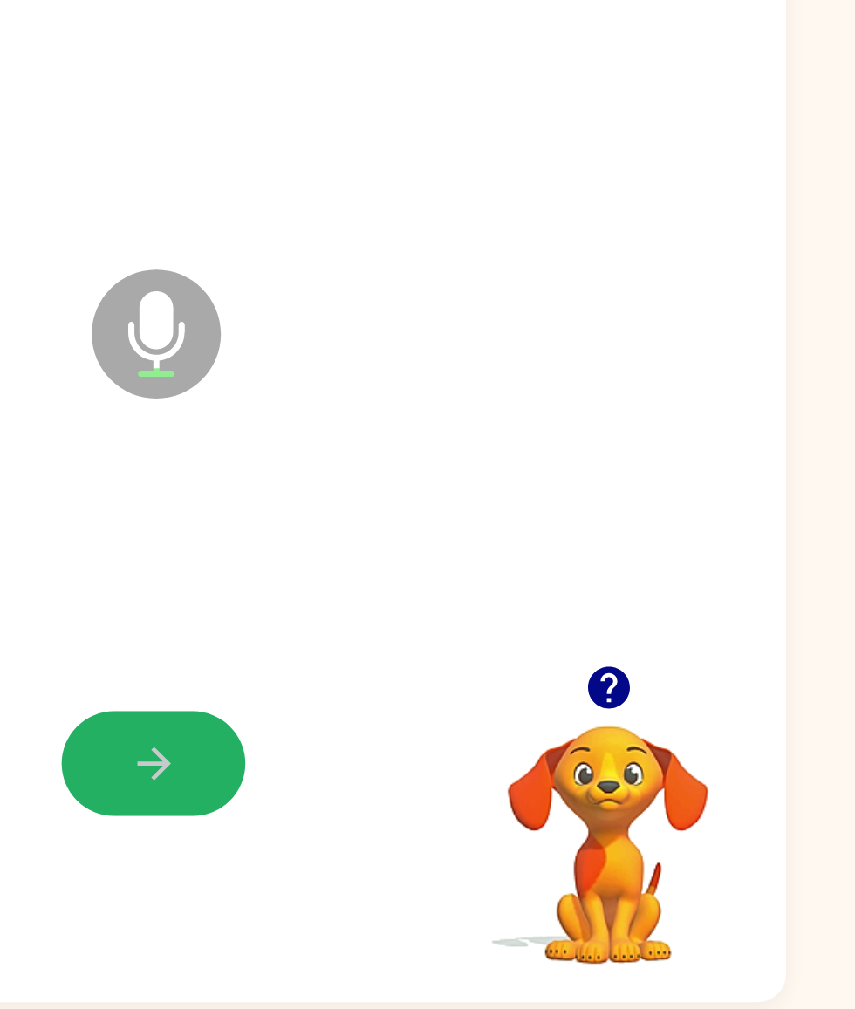
click at [417, 542] on icon "button" at bounding box center [427, 807] width 20 height 20
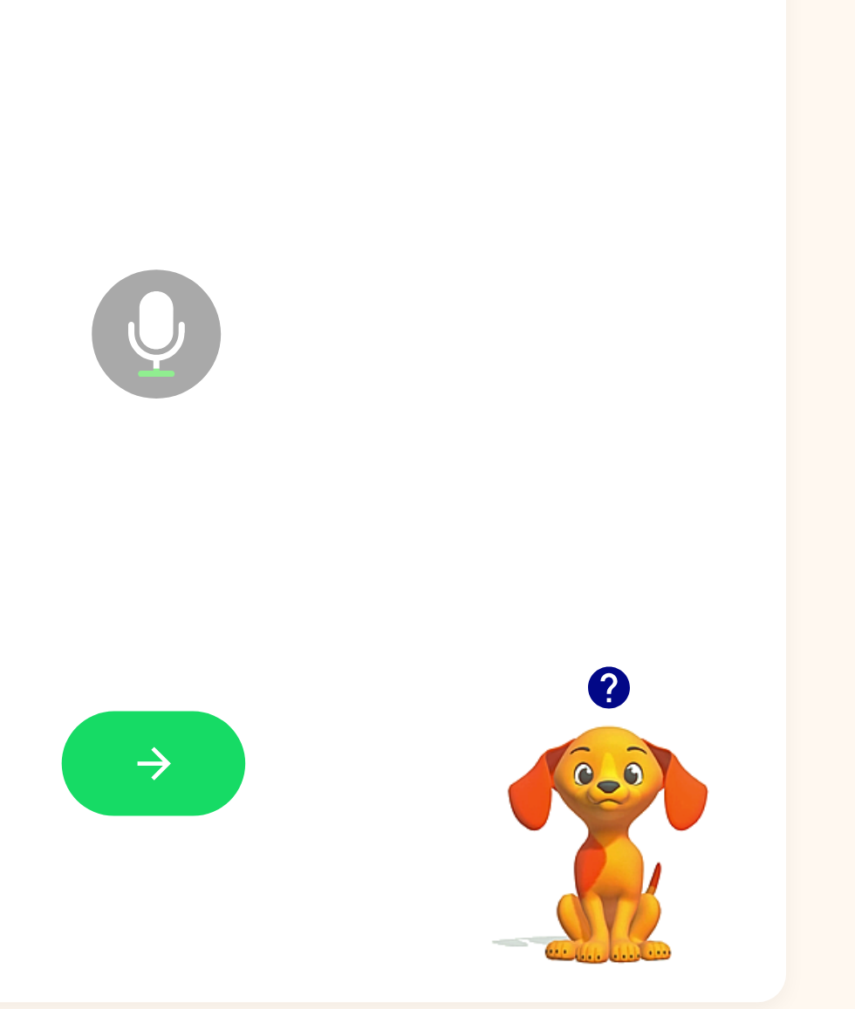
click at [413, 542] on icon "button" at bounding box center [428, 807] width 31 height 31
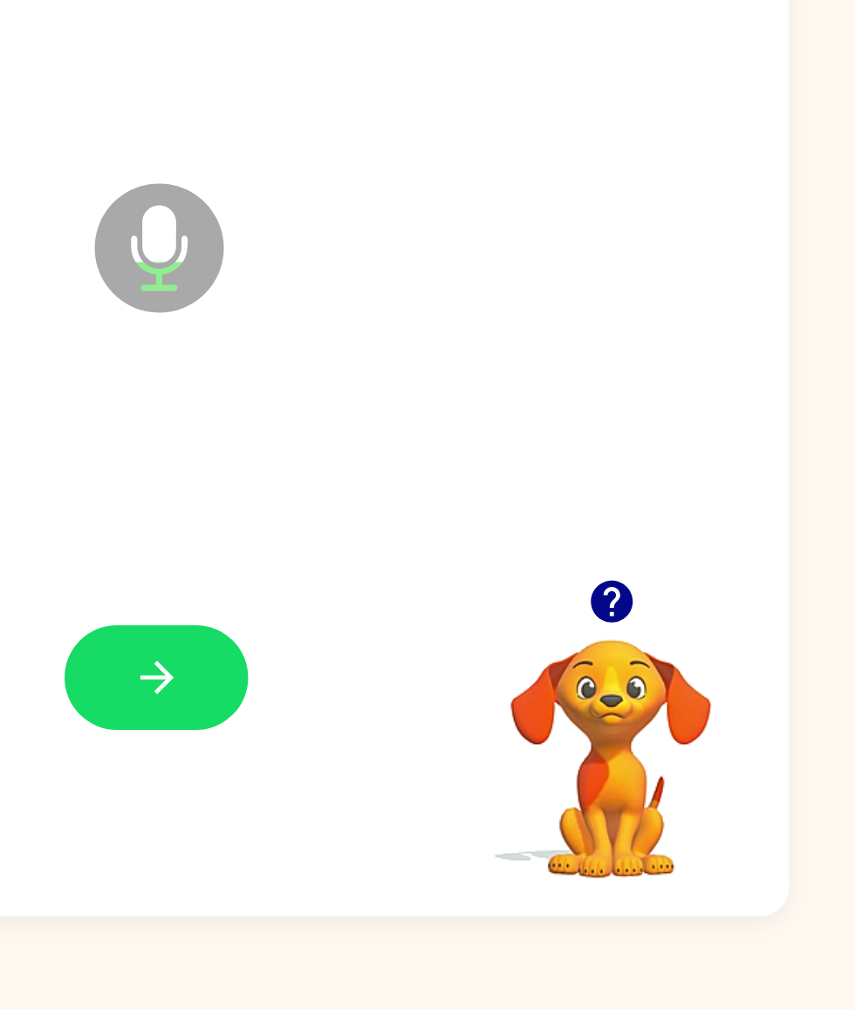
click at [469, 446] on div "Microphone The Microphone is here when it is your turn to talk" at bounding box center [427, 534] width 769 height 838
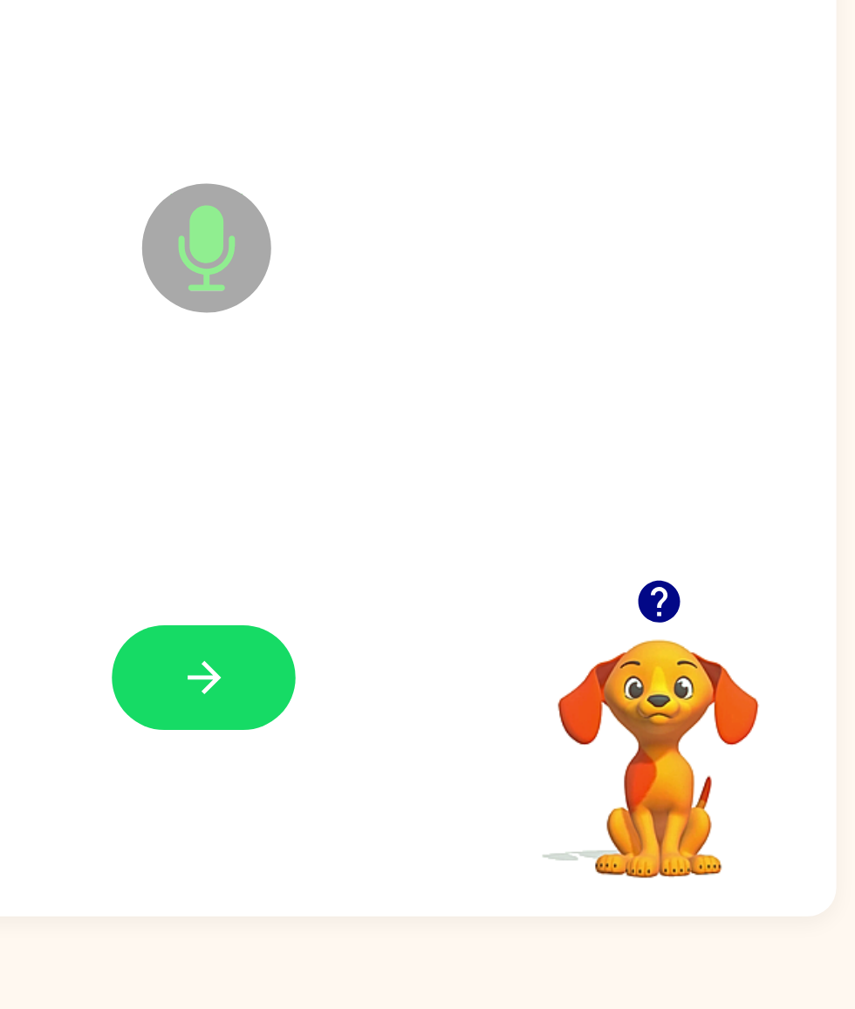
click at [417, 542] on icon "button" at bounding box center [427, 807] width 20 height 20
click at [508, 231] on div "Microphone The Microphone is here when it is your turn to talk" at bounding box center [427, 534] width 769 height 838
click at [413, 542] on icon "button" at bounding box center [428, 807] width 31 height 31
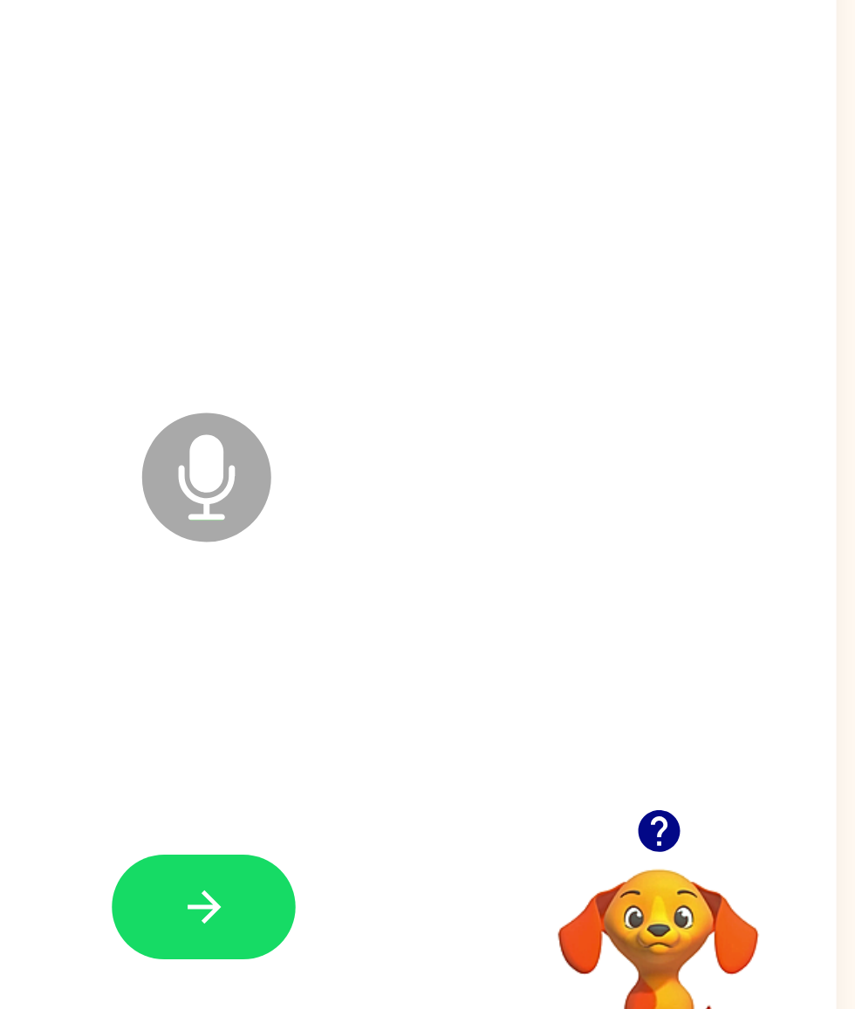
click at [413, 542] on icon "button" at bounding box center [428, 807] width 31 height 31
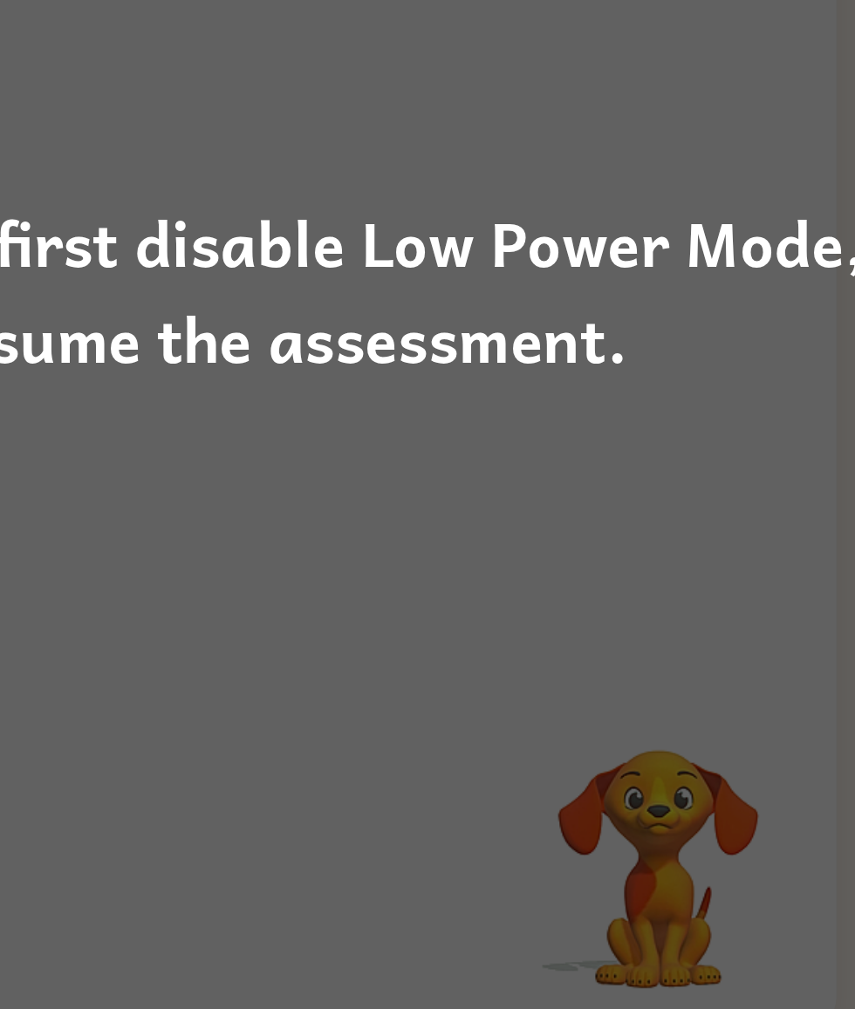
click at [127, 446] on div "To get started, first disable Low Power Mode, then resume the assessment." at bounding box center [427, 505] width 855 height 119
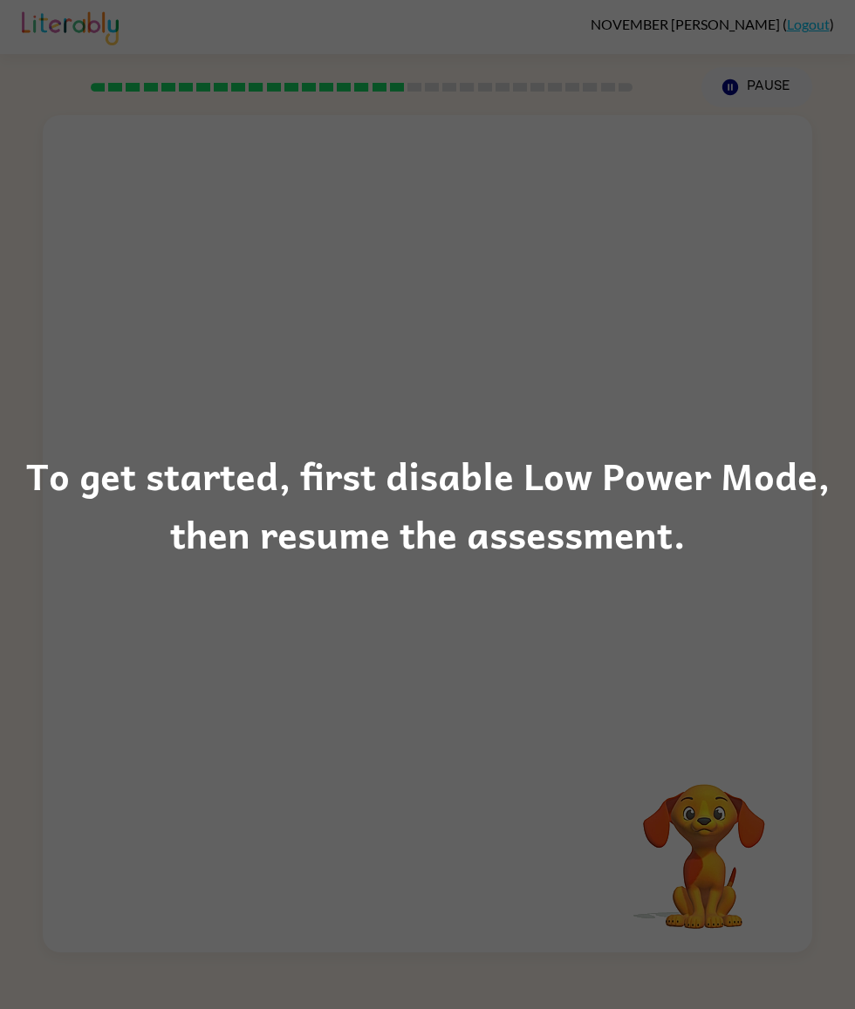
click at [378, 516] on div "To get started, first disable Low Power Mode, then resume the assessment." at bounding box center [427, 505] width 855 height 119
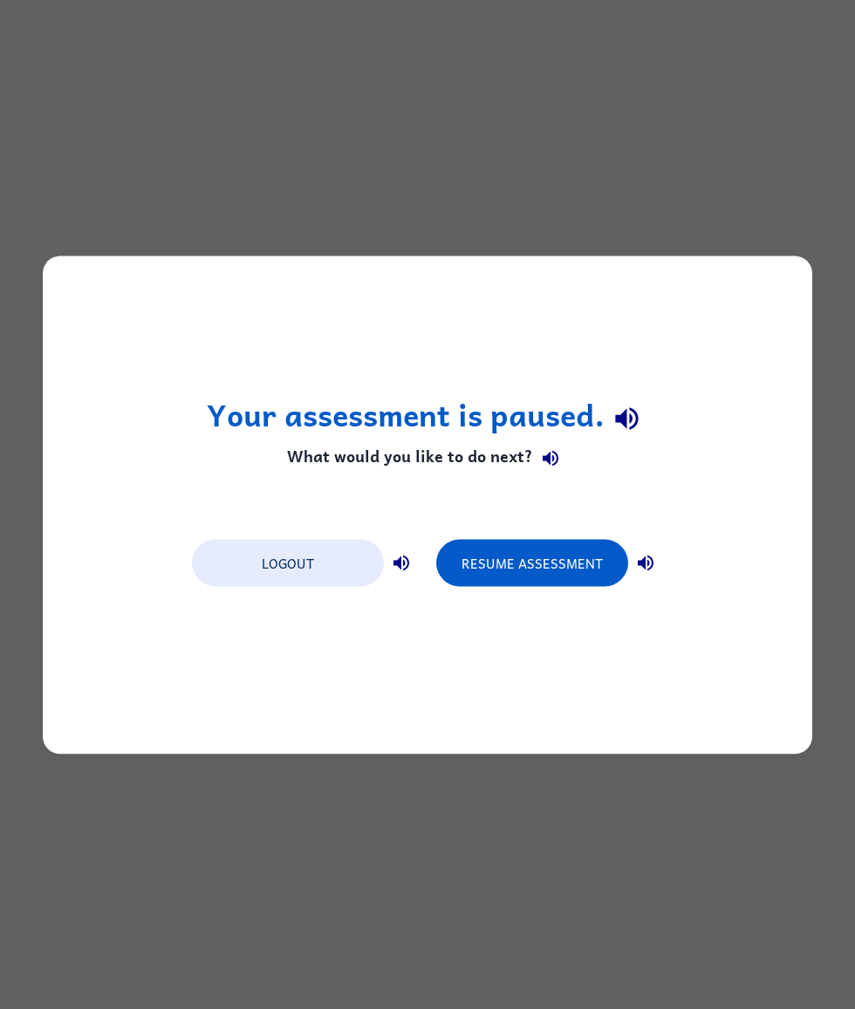
scroll to position [0, 0]
click at [592, 542] on button "Resume Assessment" at bounding box center [532, 562] width 192 height 47
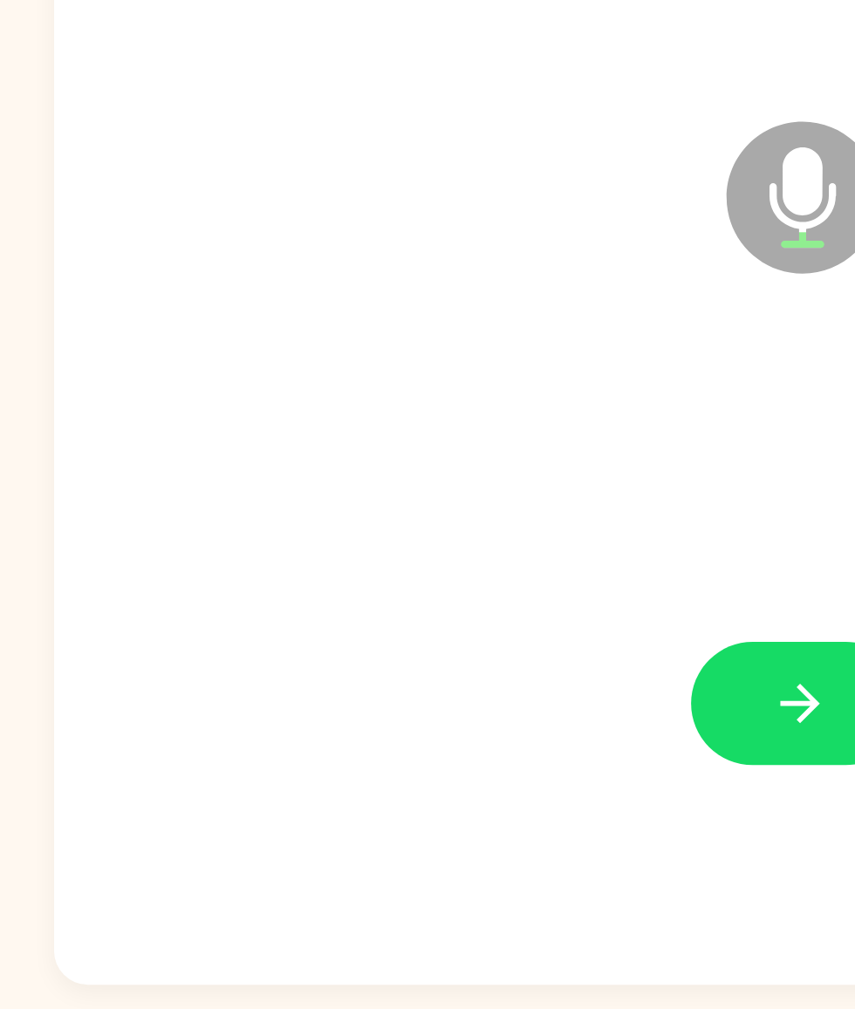
scroll to position [86, 0]
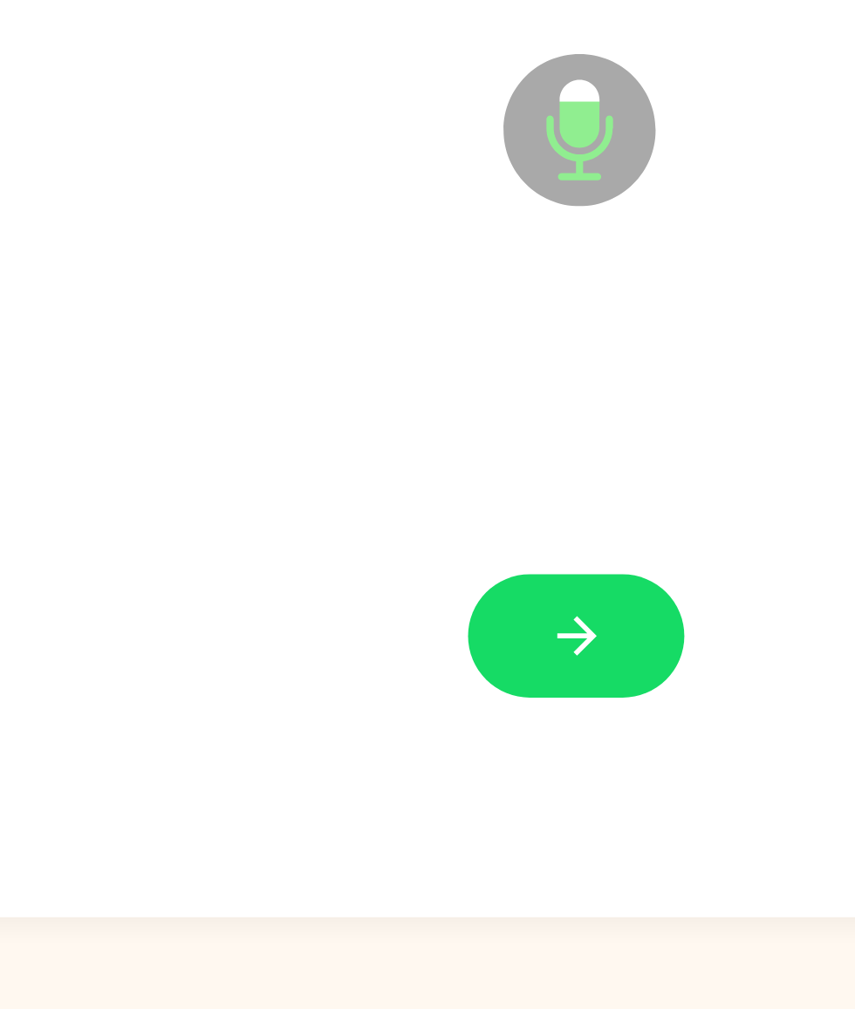
click at [372, 542] on button "button" at bounding box center [428, 808] width 112 height 64
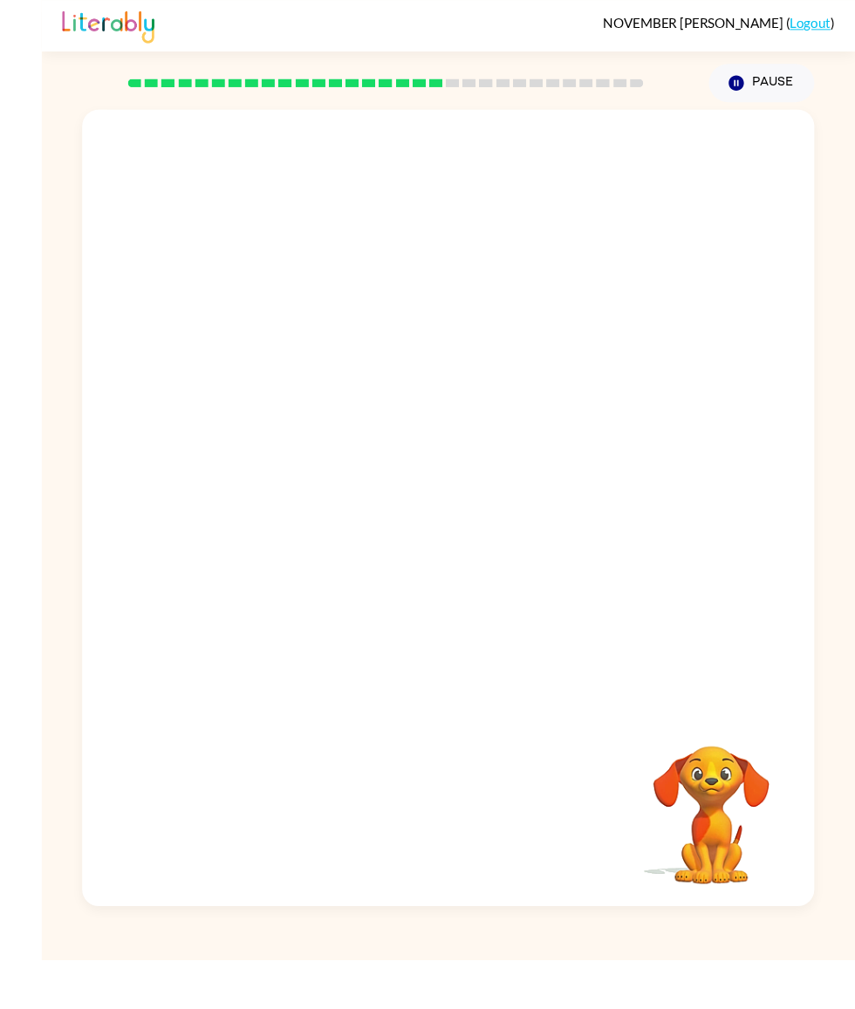
scroll to position [59, 0]
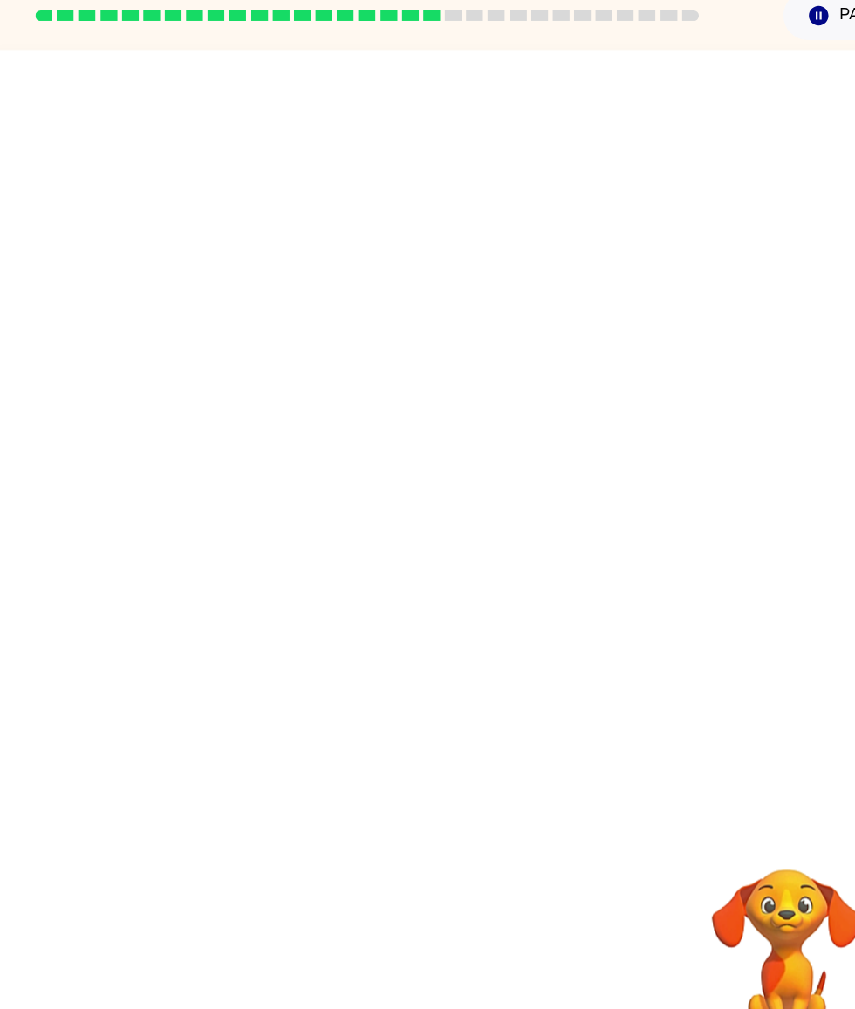
click at [479, 473] on div at bounding box center [427, 431] width 769 height 633
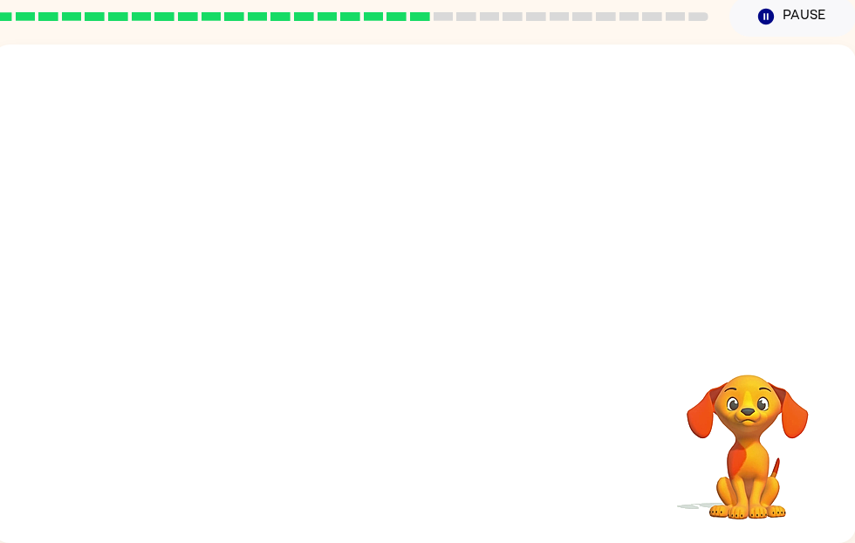
scroll to position [71, 9]
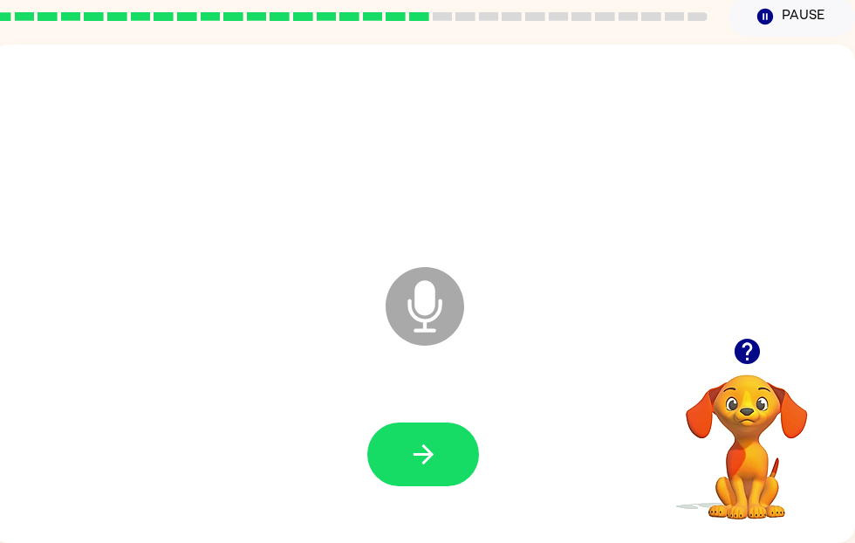
click at [414, 444] on icon "button" at bounding box center [423, 454] width 31 height 31
click at [419, 459] on icon "button" at bounding box center [423, 454] width 31 height 31
click at [401, 452] on button "button" at bounding box center [423, 454] width 112 height 64
click at [420, 465] on icon "button" at bounding box center [423, 454] width 31 height 31
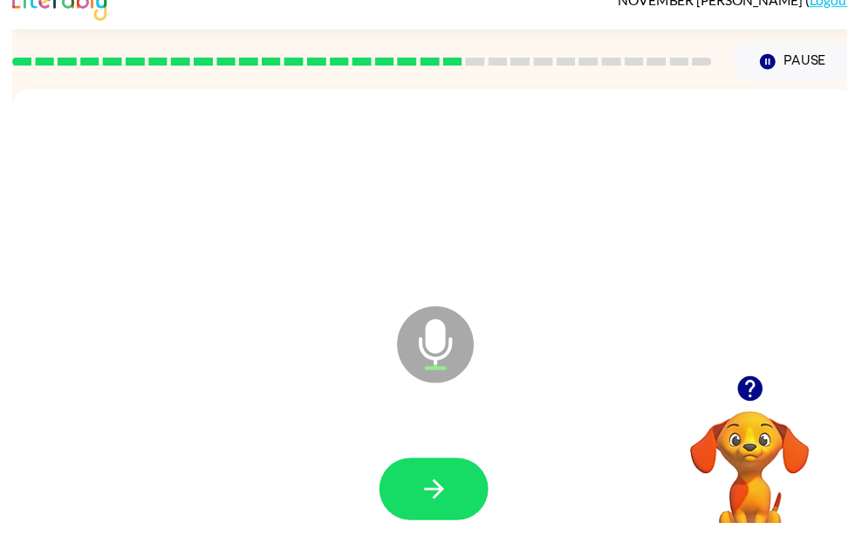
scroll to position [0, 0]
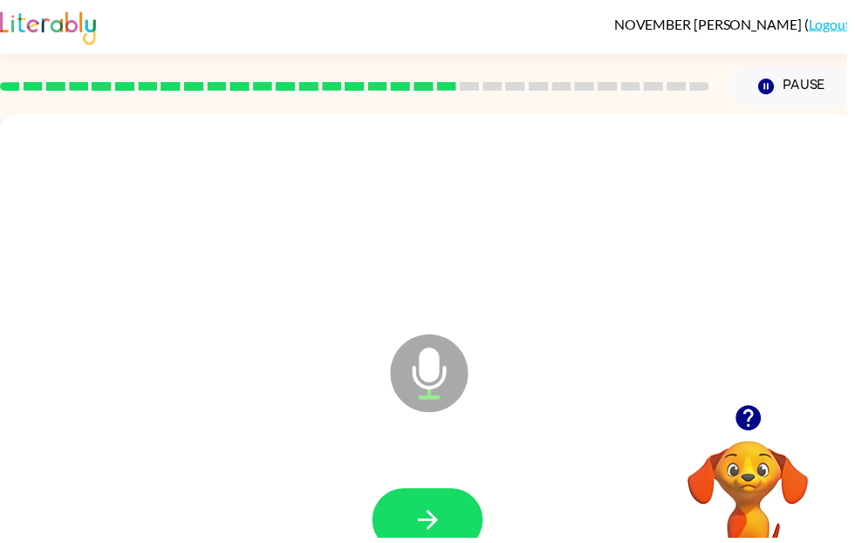
click at [399, 530] on button "button" at bounding box center [432, 525] width 112 height 64
click at [419, 523] on icon "button" at bounding box center [432, 524] width 31 height 31
click at [461, 519] on button "button" at bounding box center [432, 525] width 112 height 64
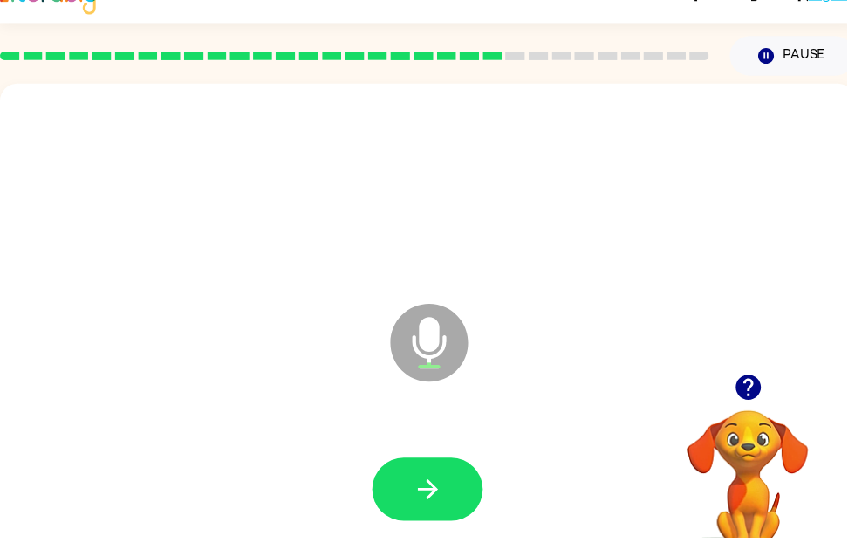
click at [428, 493] on icon "button" at bounding box center [432, 494] width 31 height 31
click at [424, 469] on button "button" at bounding box center [432, 494] width 112 height 64
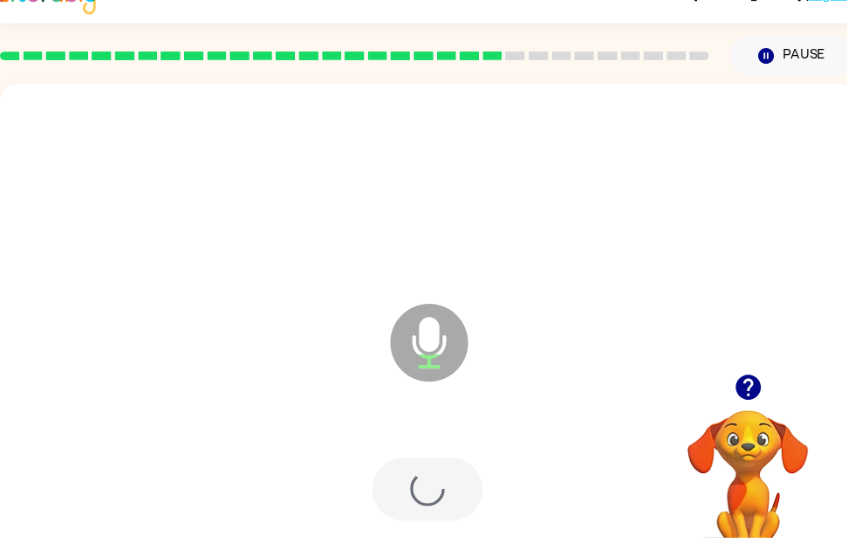
click at [430, 474] on div at bounding box center [432, 494] width 112 height 64
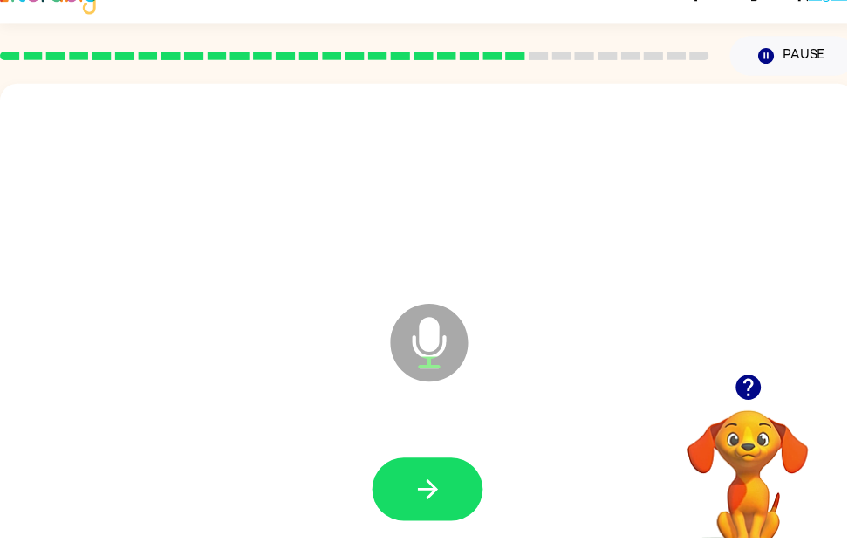
click at [427, 505] on icon "button" at bounding box center [432, 494] width 31 height 31
click at [450, 516] on button "button" at bounding box center [432, 494] width 112 height 64
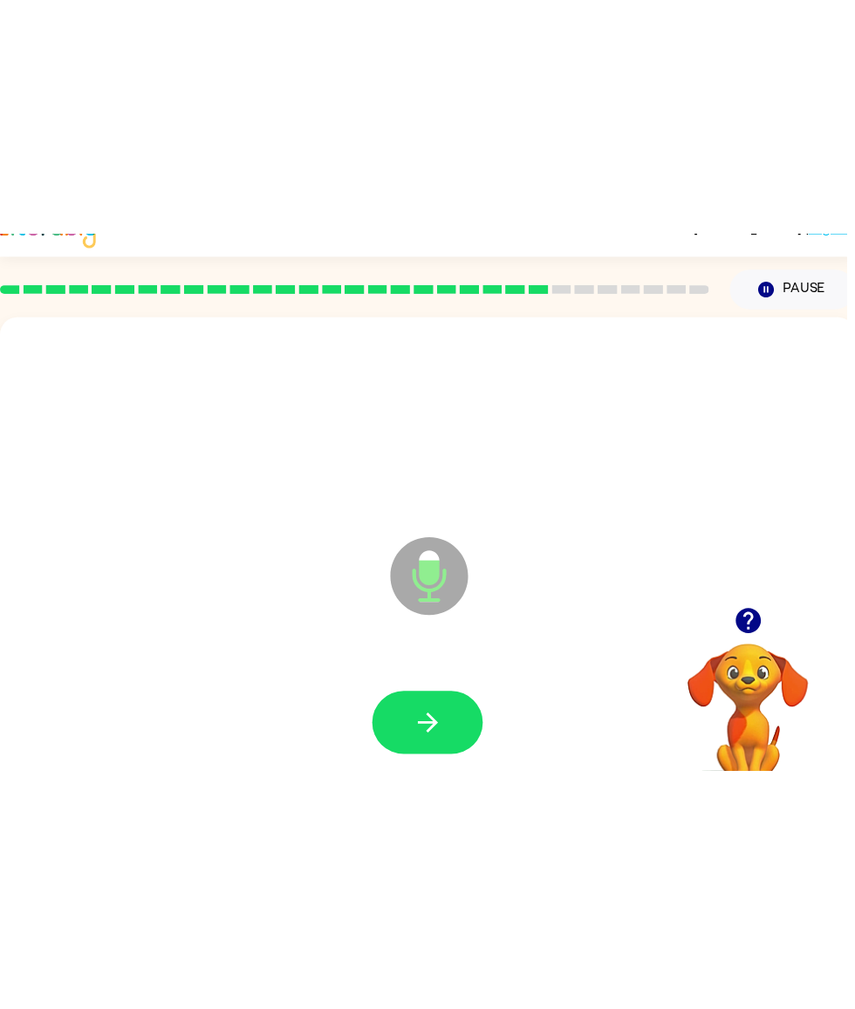
scroll to position [0, 0]
